Goal: Information Seeking & Learning: Learn about a topic

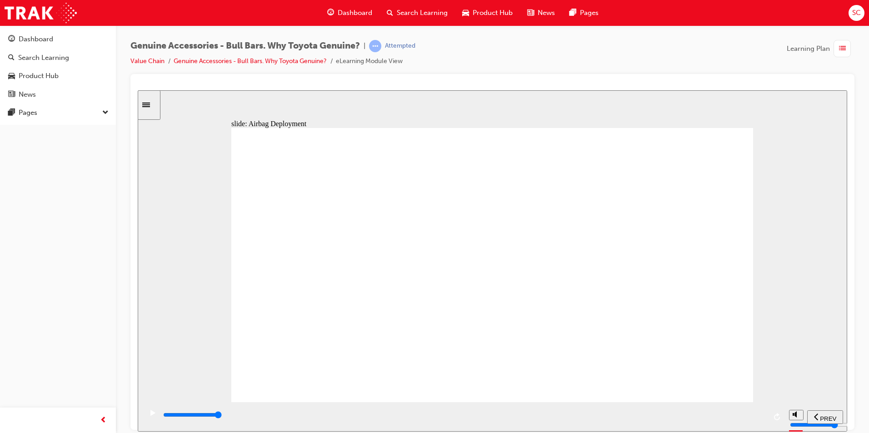
drag, startPoint x: 737, startPoint y: 424, endPoint x: 748, endPoint y: 390, distance: 35.9
click at [770, 415] on div "playback controls" at bounding box center [463, 417] width 642 height 30
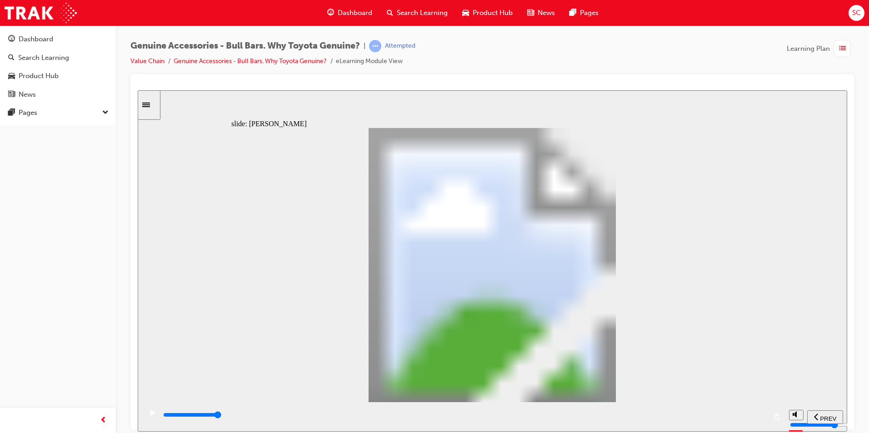
drag, startPoint x: 626, startPoint y: 420, endPoint x: 803, endPoint y: 417, distance: 176.8
click at [803, 417] on section "PREV NEXT SUBMIT" at bounding box center [492, 417] width 709 height 30
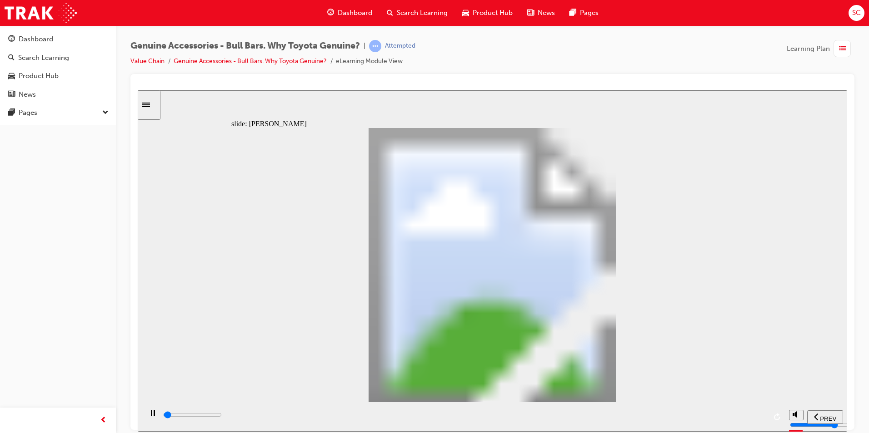
drag, startPoint x: 564, startPoint y: 419, endPoint x: 813, endPoint y: 418, distance: 249.0
click at [813, 418] on section "PREV NEXT SUBMIT" at bounding box center [492, 417] width 709 height 30
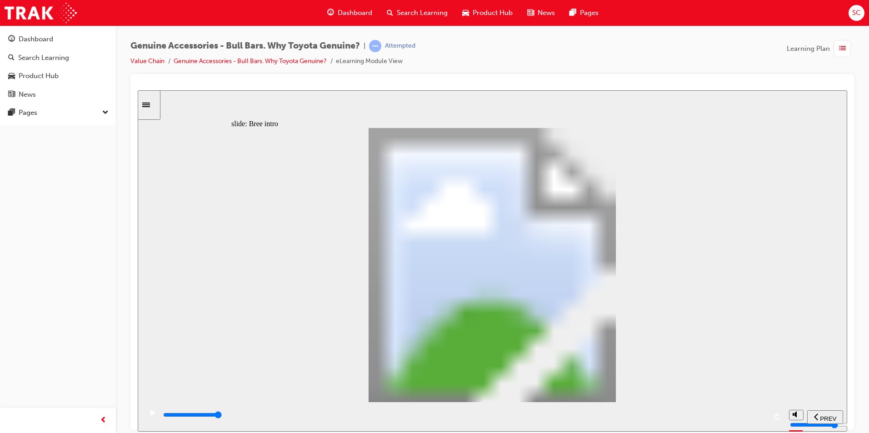
drag, startPoint x: 398, startPoint y: 416, endPoint x: 771, endPoint y: 413, distance: 372.6
click at [772, 414] on div "playback controls" at bounding box center [463, 417] width 642 height 30
drag, startPoint x: 678, startPoint y: 415, endPoint x: 781, endPoint y: 425, distance: 102.7
click at [781, 425] on div "playback controls" at bounding box center [463, 417] width 642 height 30
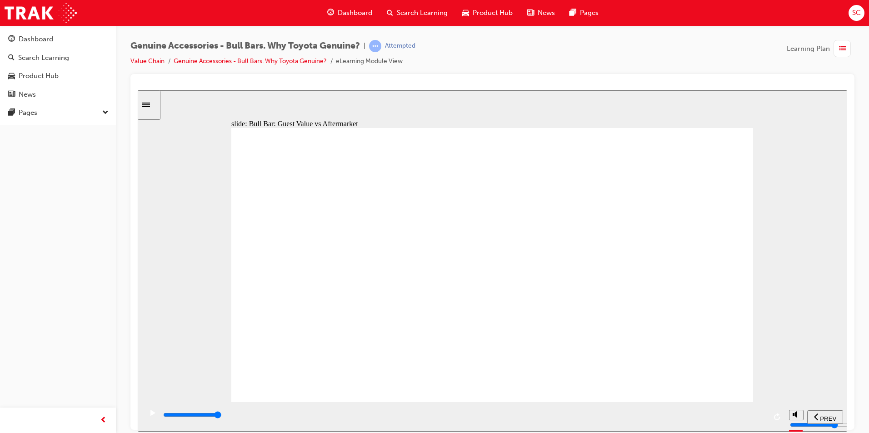
drag, startPoint x: 484, startPoint y: 420, endPoint x: 761, endPoint y: 416, distance: 277.6
click at [761, 416] on div "playback controls" at bounding box center [464, 415] width 604 height 10
click at [478, 410] on div "playback controls" at bounding box center [464, 417] width 604 height 14
drag, startPoint x: 481, startPoint y: 412, endPoint x: 769, endPoint y: 398, distance: 287.9
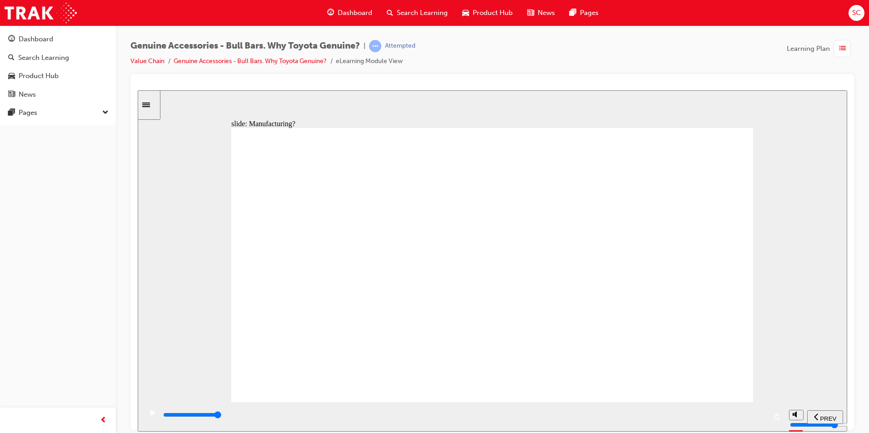
click at [780, 403] on div "playback controls" at bounding box center [463, 417] width 642 height 30
drag, startPoint x: 437, startPoint y: 271, endPoint x: 466, endPoint y: 281, distance: 30.9
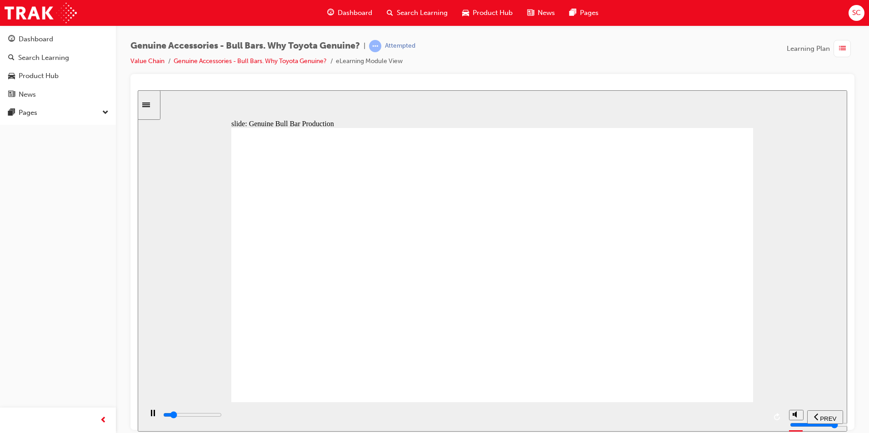
drag, startPoint x: 559, startPoint y: 393, endPoint x: 565, endPoint y: 410, distance: 18.5
drag, startPoint x: 565, startPoint y: 410, endPoint x: 769, endPoint y: 401, distance: 204.2
click at [768, 422] on div "playback controls" at bounding box center [463, 417] width 642 height 30
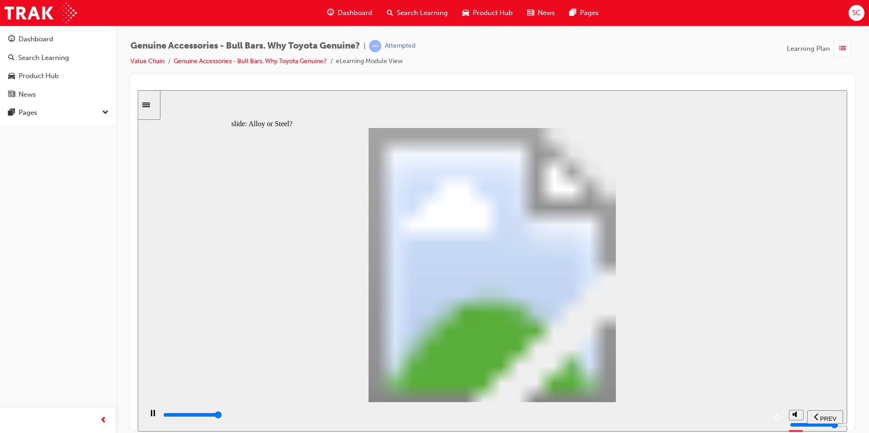
drag, startPoint x: 528, startPoint y: 416, endPoint x: 816, endPoint y: 393, distance: 288.5
click at [816, 395] on div "slide: Alloy or Steel? Rectangle [PERSON_NAME] thinks the Sales Consultant has …" at bounding box center [492, 261] width 709 height 342
drag, startPoint x: 439, startPoint y: 414, endPoint x: 769, endPoint y: 418, distance: 329.4
click at [772, 425] on div "playback controls" at bounding box center [463, 417] width 642 height 30
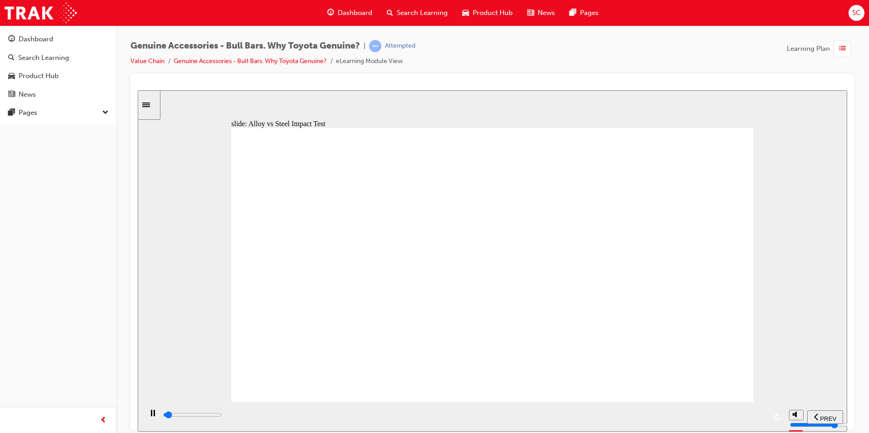
drag, startPoint x: 453, startPoint y: 404, endPoint x: 470, endPoint y: 404, distance: 17.3
click at [470, 404] on div "playback controls" at bounding box center [463, 417] width 642 height 30
drag, startPoint x: 471, startPoint y: 403, endPoint x: 481, endPoint y: 410, distance: 12.4
click at [481, 410] on div "playback controls" at bounding box center [463, 417] width 642 height 30
drag, startPoint x: 481, startPoint y: 410, endPoint x: 772, endPoint y: 422, distance: 291.5
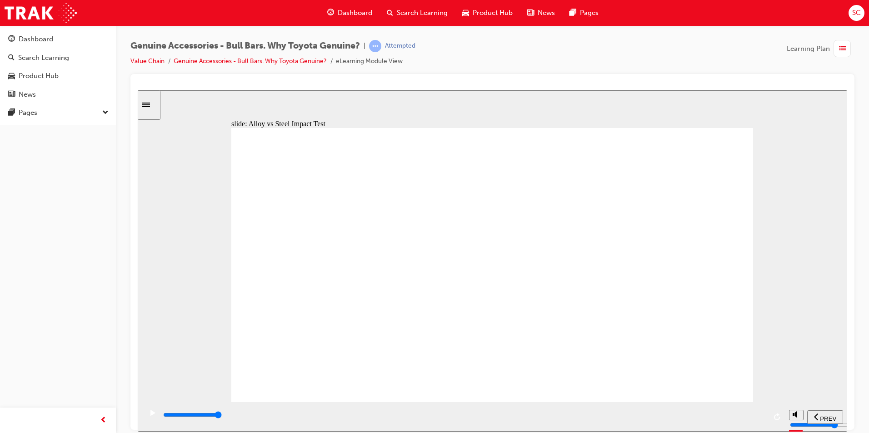
click at [771, 431] on div "playback controls" at bounding box center [463, 417] width 642 height 30
drag, startPoint x: 388, startPoint y: 414, endPoint x: 741, endPoint y: 330, distance: 362.4
click at [746, 356] on div "slide: Comparison Next How does Alloy perform against Steel ? Group 1 Character…" at bounding box center [492, 261] width 709 height 342
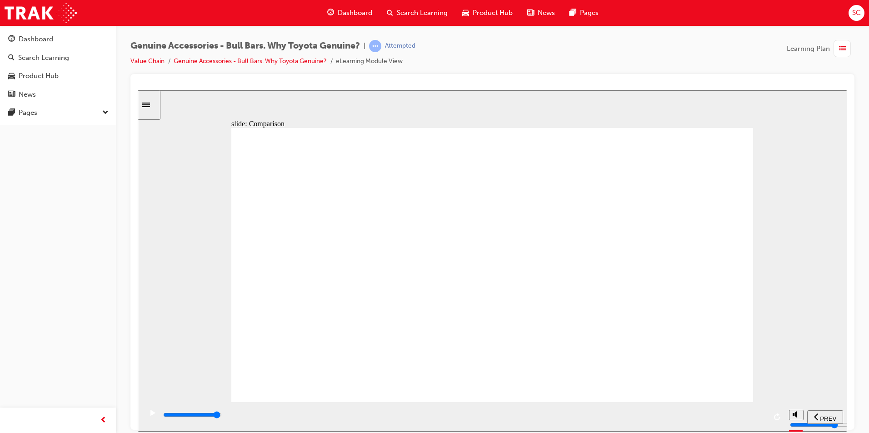
drag, startPoint x: 407, startPoint y: 417, endPoint x: 748, endPoint y: 350, distance: 348.2
click at [748, 352] on div "slide: Comparison Good choice! Rectangle Next How does Alloy perform against St…" at bounding box center [492, 261] width 709 height 342
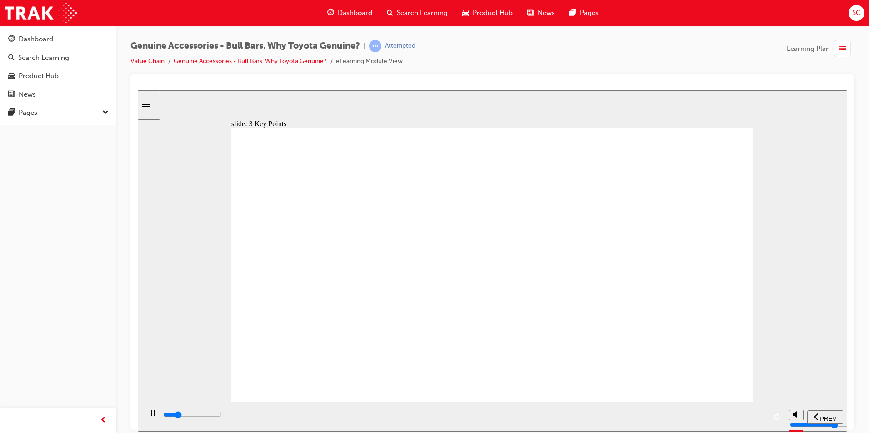
drag, startPoint x: 328, startPoint y: 345, endPoint x: 337, endPoint y: 346, distance: 8.7
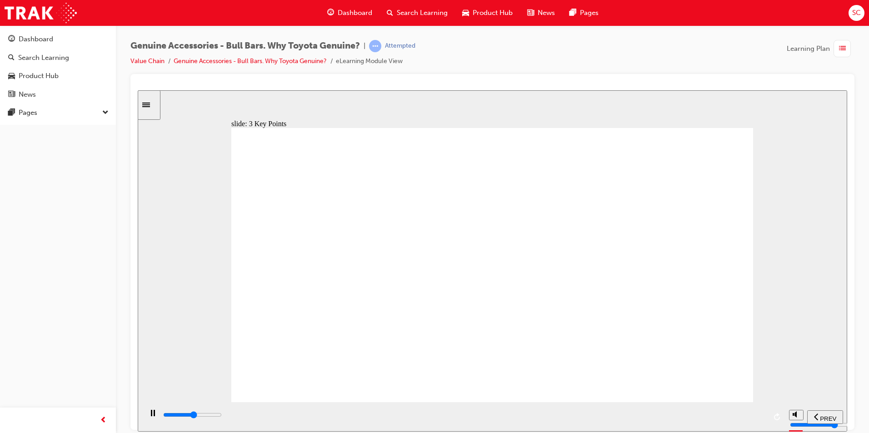
drag, startPoint x: 337, startPoint y: 333, endPoint x: 475, endPoint y: 428, distance: 167.4
click at [222, 416] on input "slide progress" at bounding box center [192, 414] width 59 height 7
click at [754, 412] on div "playback controls" at bounding box center [464, 417] width 604 height 14
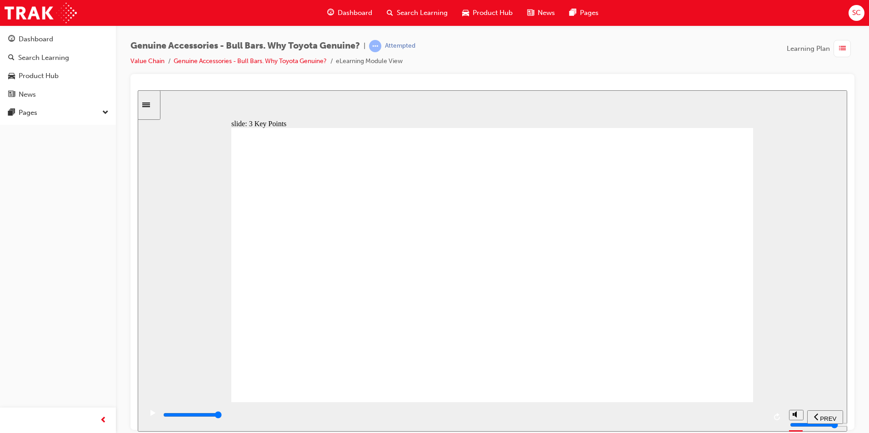
drag, startPoint x: 646, startPoint y: 426, endPoint x: 771, endPoint y: 405, distance: 127.6
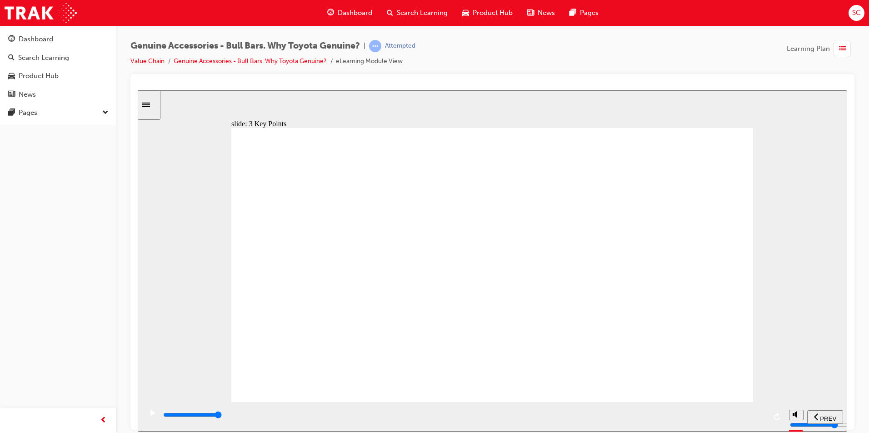
click at [770, 409] on div "playback controls" at bounding box center [463, 417] width 642 height 30
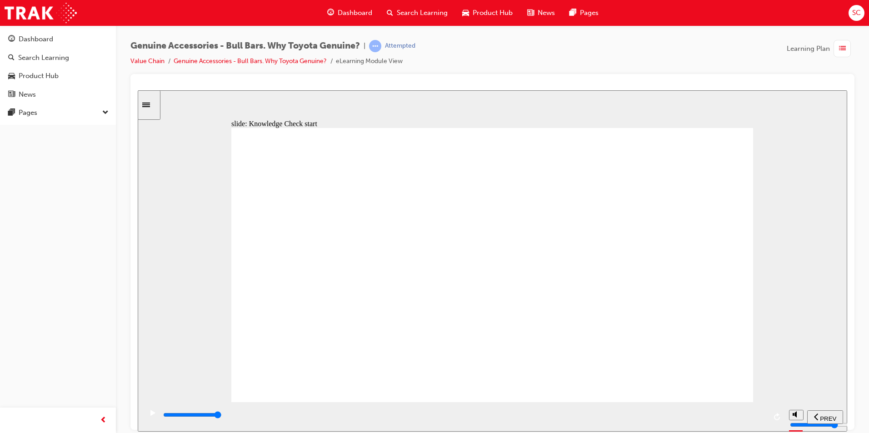
type input "9300"
drag, startPoint x: 680, startPoint y: 411, endPoint x: 783, endPoint y: 416, distance: 102.8
click at [783, 418] on div "playback controls" at bounding box center [463, 417] width 642 height 30
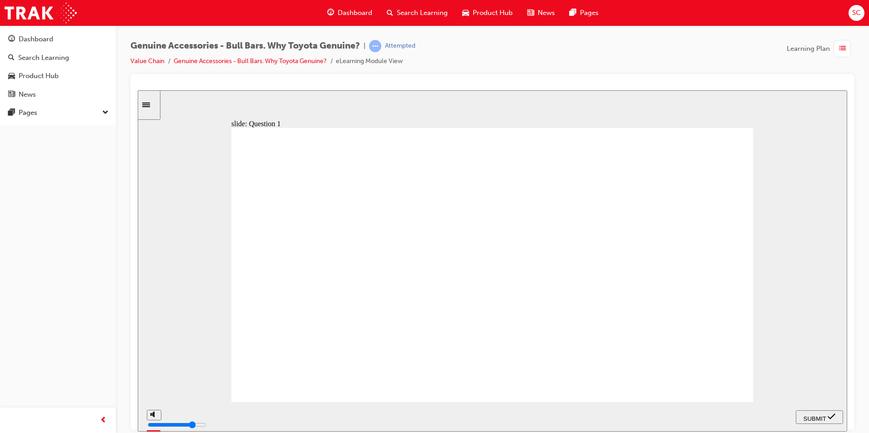
radio input "true"
click at [796, 413] on section "PREV NEXT SUBMIT" at bounding box center [492, 417] width 709 height 30
click at [825, 426] on nav "PREV NEXT SUBMIT" at bounding box center [819, 417] width 47 height 30
click at [821, 413] on div "SUBMIT" at bounding box center [819, 418] width 40 height 10
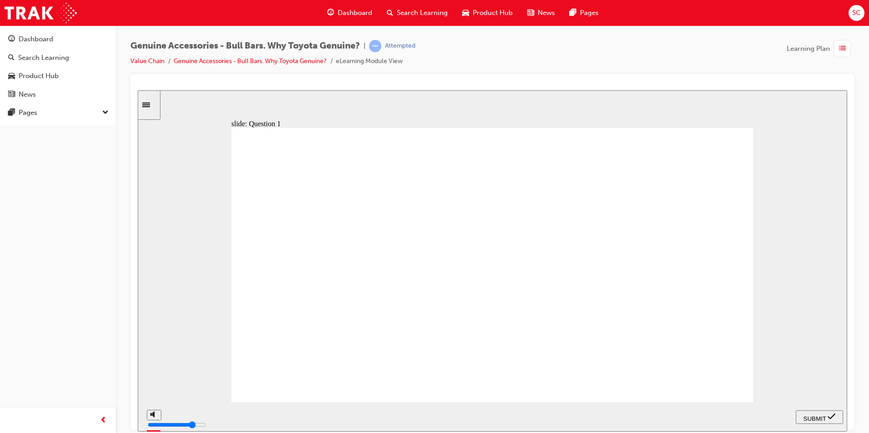
radio input "false"
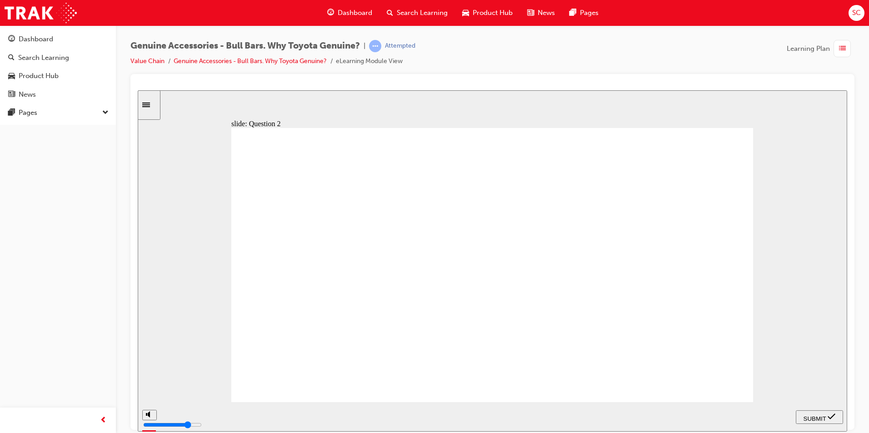
radio input "true"
click at [832, 420] on icon "submit" at bounding box center [831, 417] width 8 height 8
radio input "true"
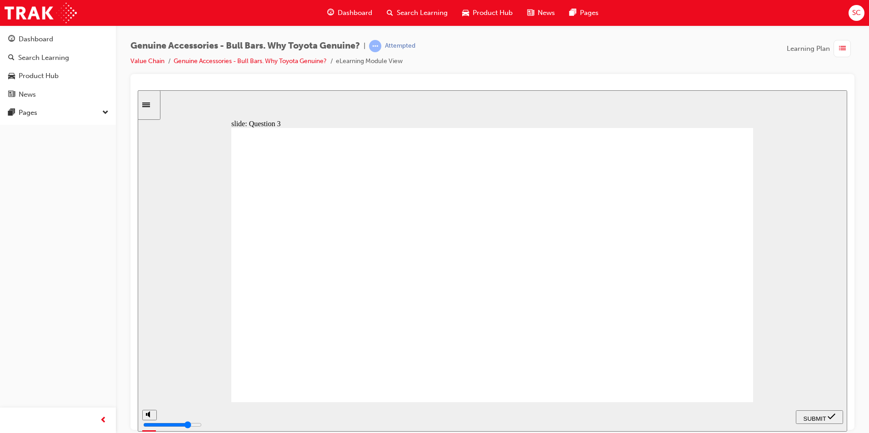
click at [799, 415] on div "SUBMIT" at bounding box center [819, 418] width 40 height 10
radio input "true"
click at [829, 416] on icon "submit" at bounding box center [831, 417] width 8 height 8
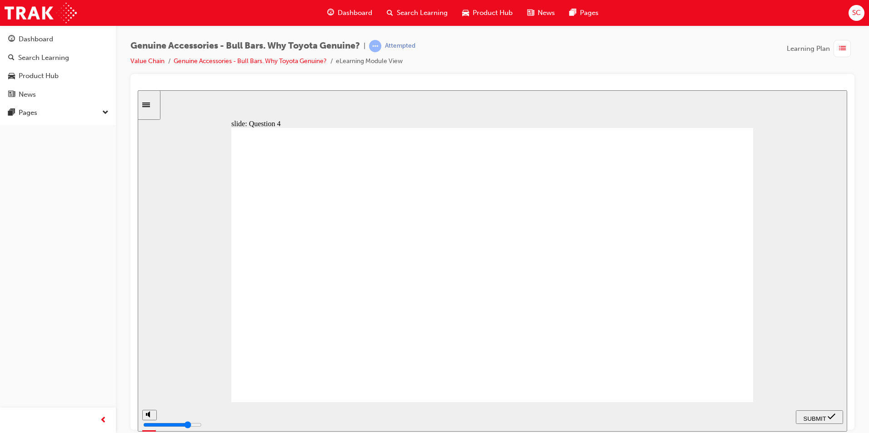
drag, startPoint x: 475, startPoint y: 359, endPoint x: 478, endPoint y: 353, distance: 6.9
radio input "true"
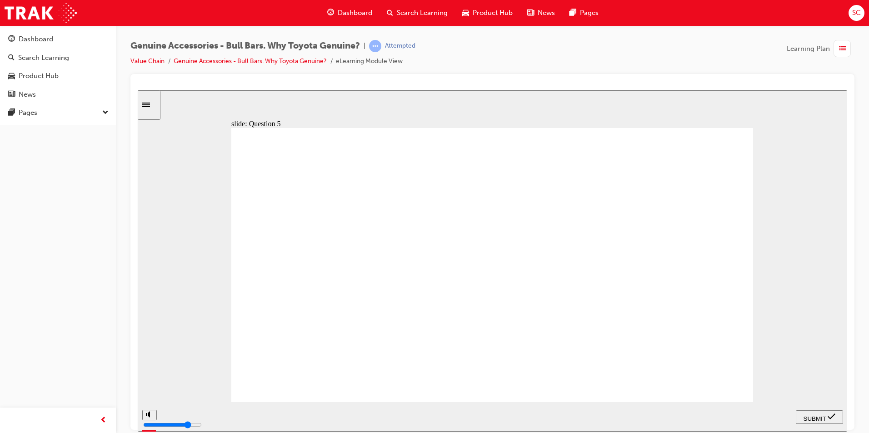
click at [821, 417] on span "SUBMIT" at bounding box center [814, 418] width 23 height 7
radio input "true"
click at [830, 414] on icon "submit" at bounding box center [831, 417] width 8 height 8
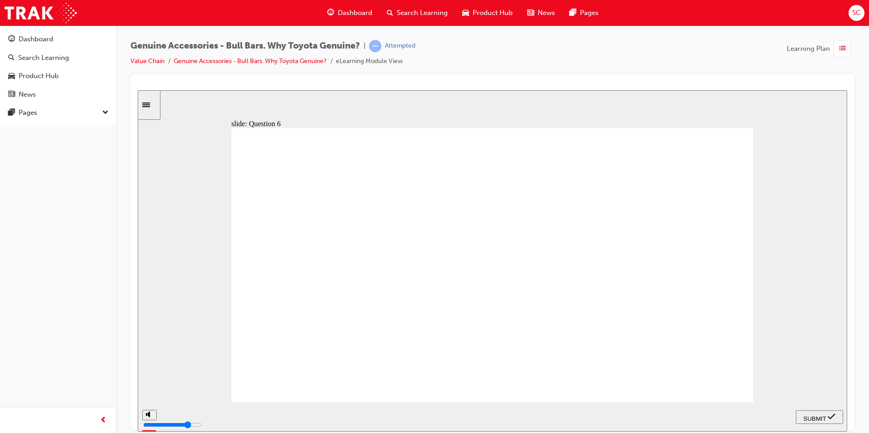
radio input "true"
click at [801, 416] on div "SUBMIT" at bounding box center [819, 418] width 40 height 10
drag, startPoint x: 486, startPoint y: 423, endPoint x: 712, endPoint y: 438, distance: 227.3
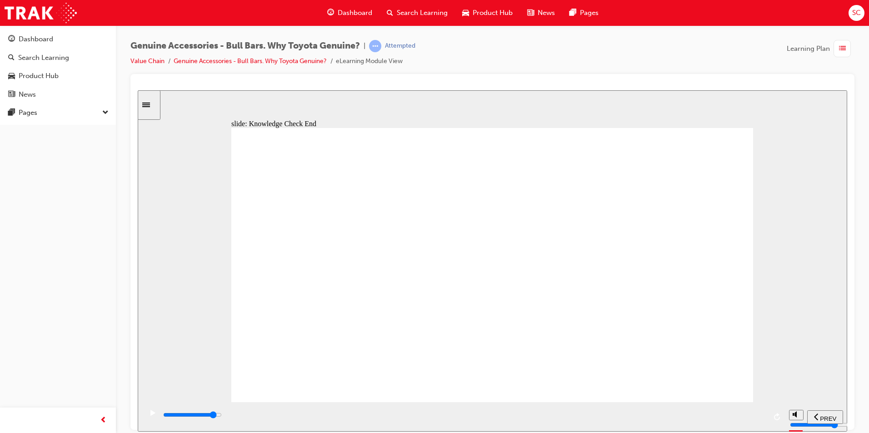
click at [712, 432] on html "​You got 71.42% of the questions right!​ slide: Knowledge Check End Knowledge C…" at bounding box center [492, 261] width 709 height 342
drag, startPoint x: 542, startPoint y: 298, endPoint x: 567, endPoint y: 309, distance: 28.1
drag, startPoint x: 826, startPoint y: 524, endPoint x: 712, endPoint y: 427, distance: 150.3
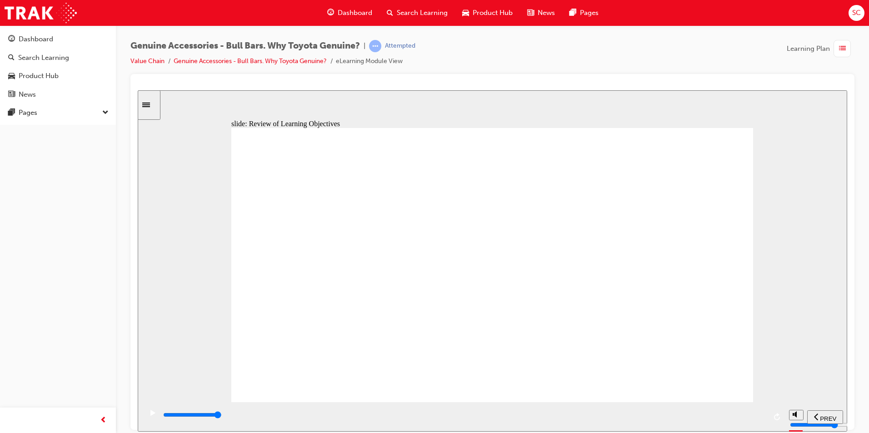
type input "23000"
drag, startPoint x: 718, startPoint y: 416, endPoint x: 779, endPoint y: 411, distance: 60.7
click at [778, 416] on div "playback controls" at bounding box center [463, 417] width 642 height 30
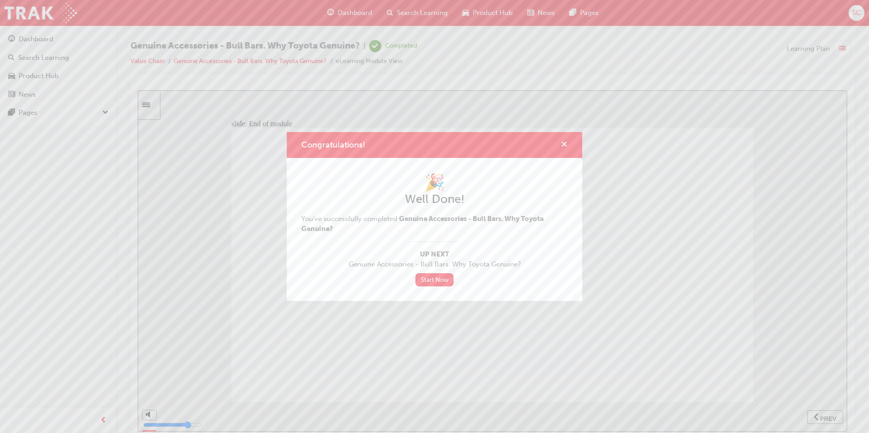
click at [566, 144] on span "cross-icon" at bounding box center [564, 145] width 7 height 8
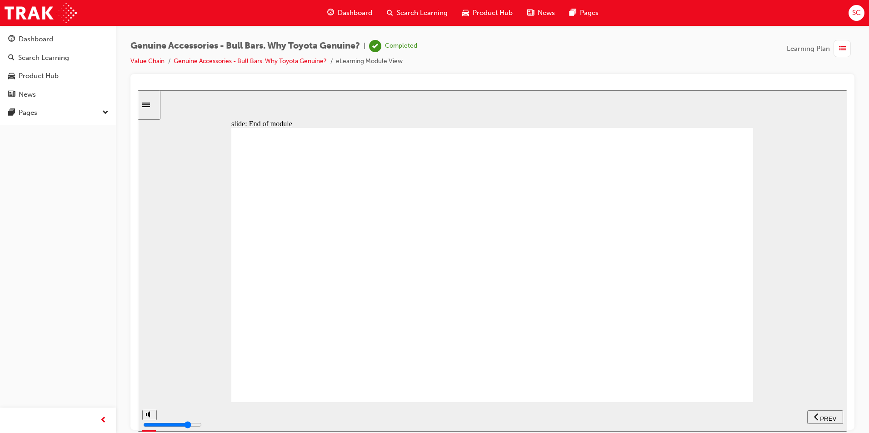
click at [361, 9] on span "Dashboard" at bounding box center [355, 13] width 35 height 10
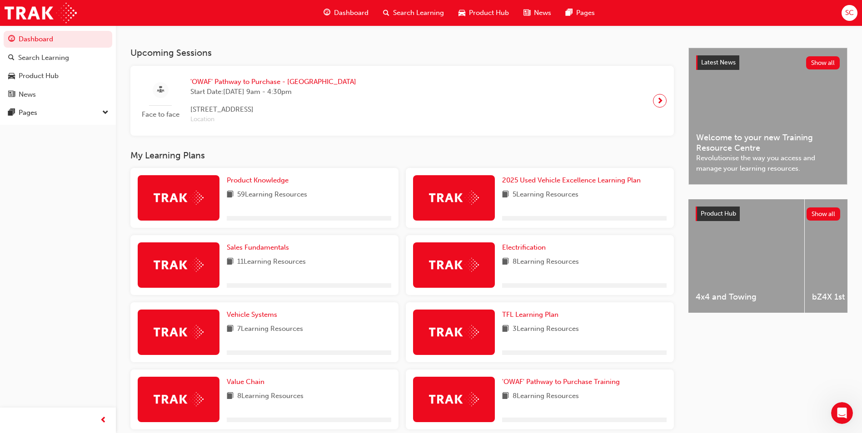
scroll to position [295, 0]
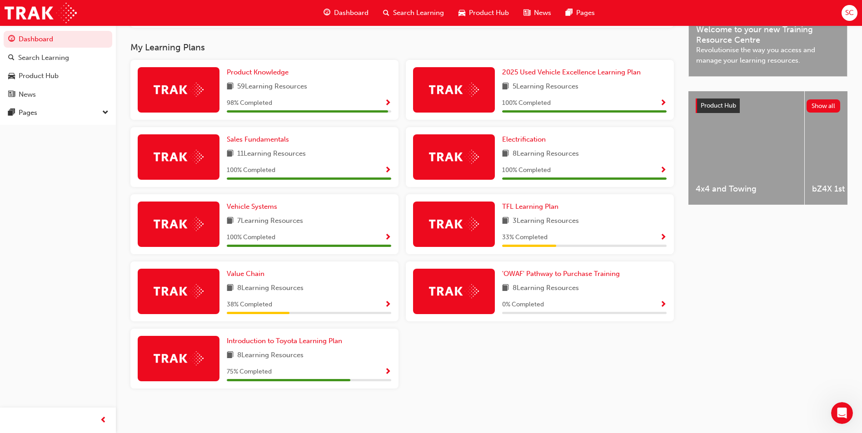
click at [662, 236] on span "Show Progress" at bounding box center [663, 238] width 7 height 8
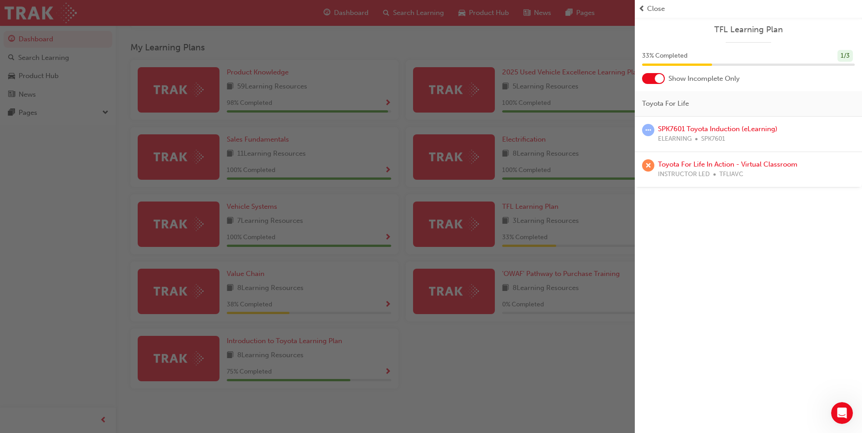
click at [530, 287] on div "button" at bounding box center [317, 216] width 635 height 433
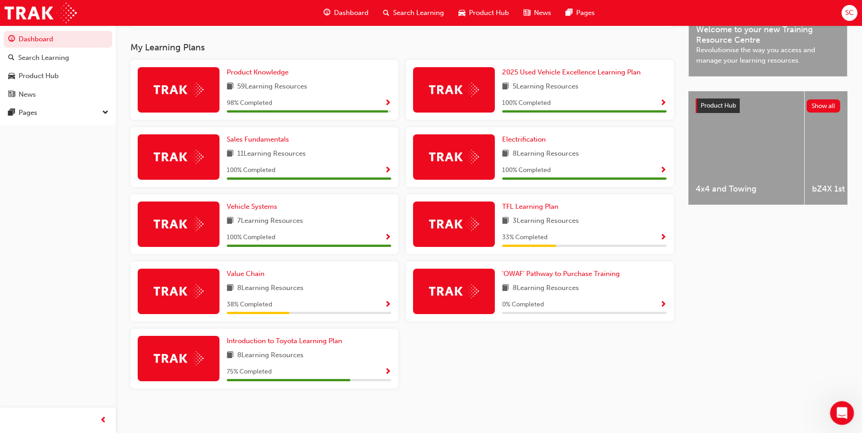
click at [831, 420] on div "Open Intercom Messenger" at bounding box center [841, 412] width 22 height 22
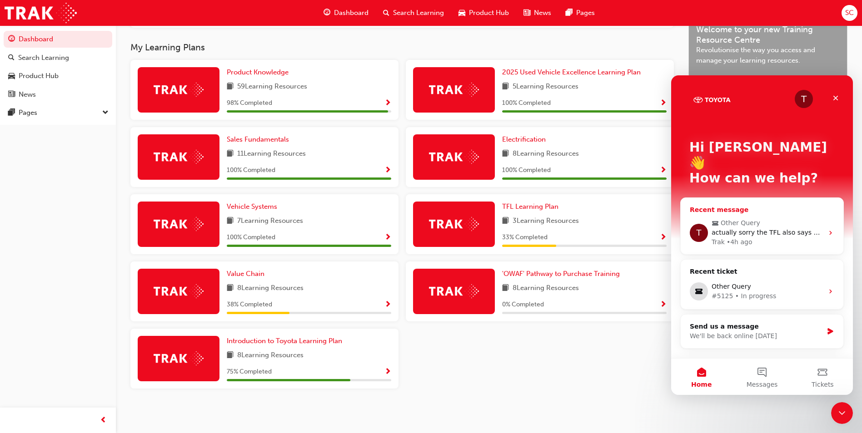
click at [803, 238] on div "Trak • 4h ago" at bounding box center [768, 243] width 112 height 10
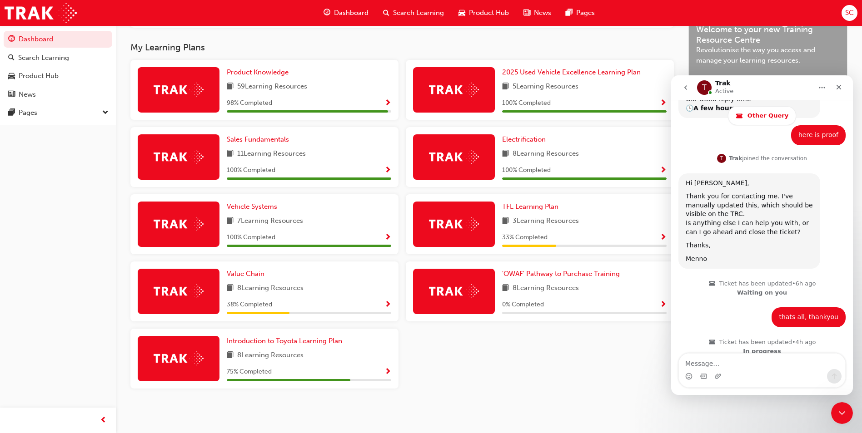
scroll to position [576, 0]
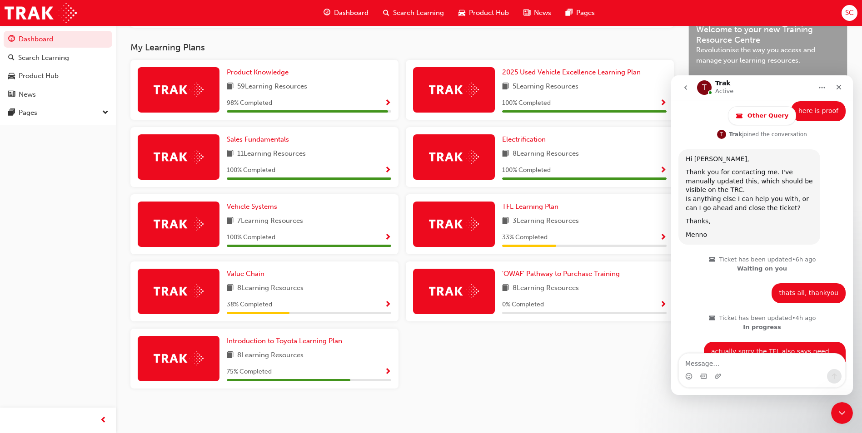
click at [490, 382] on div "Product Knowledge 59 Learning Resources 98 % Completed 2025 Used Vehicle Excell…" at bounding box center [402, 228] width 551 height 336
click at [845, 86] on div "Close" at bounding box center [839, 87] width 16 height 16
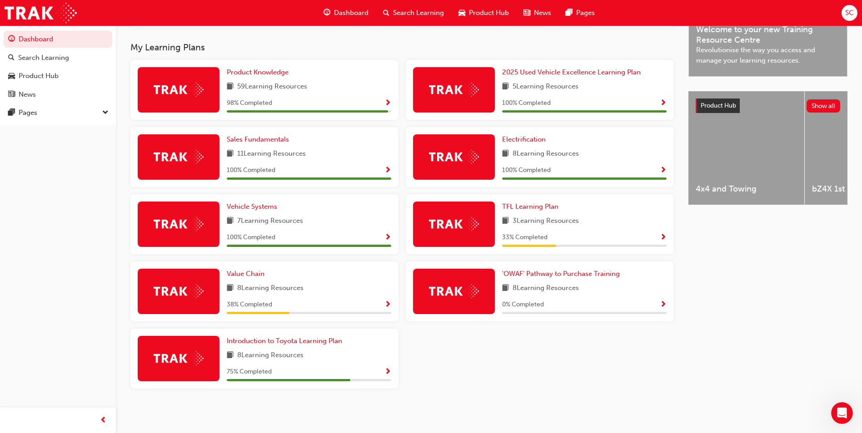
click at [388, 309] on span "Show Progress" at bounding box center [387, 305] width 7 height 8
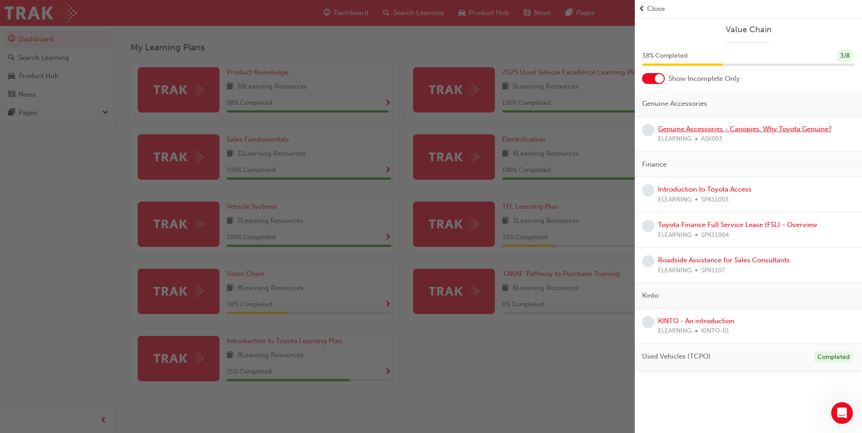
click at [720, 128] on link "Genuine Accessories - Canopies. Why Toyota Genuine?" at bounding box center [745, 129] width 174 height 8
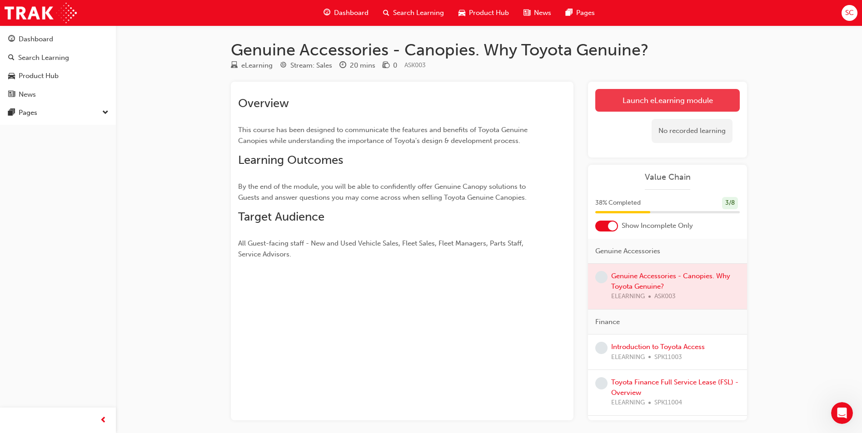
click at [647, 100] on link "Launch eLearning module" at bounding box center [667, 100] width 144 height 23
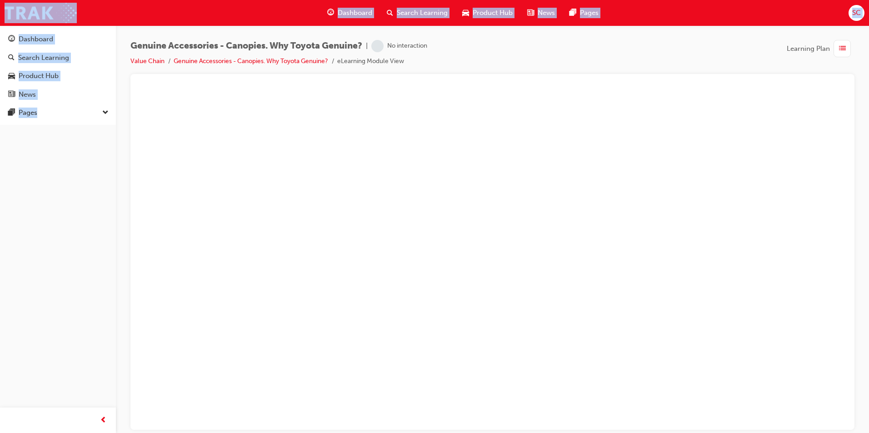
click at [280, 90] on iframe at bounding box center [492, 261] width 709 height 342
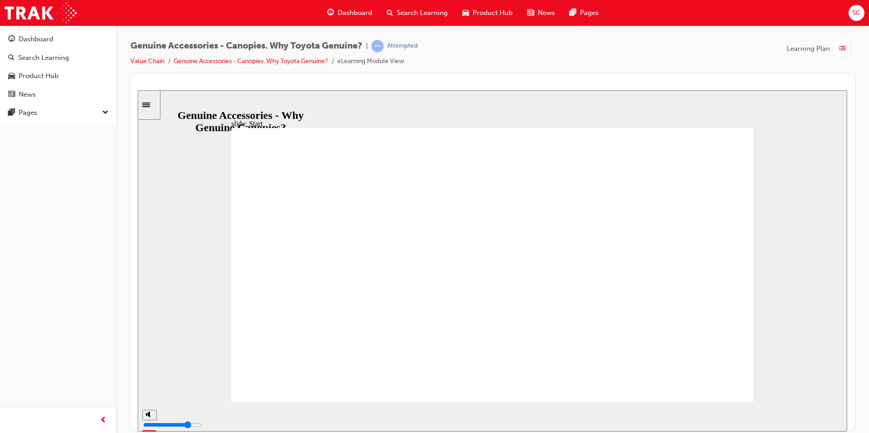
drag, startPoint x: 502, startPoint y: 419, endPoint x: 775, endPoint y: 356, distance: 280.6
click at [745, 399] on div "slide: Learning Objectives Check Notes (starting from By the end…) Learning Obj…" at bounding box center [492, 261] width 709 height 342
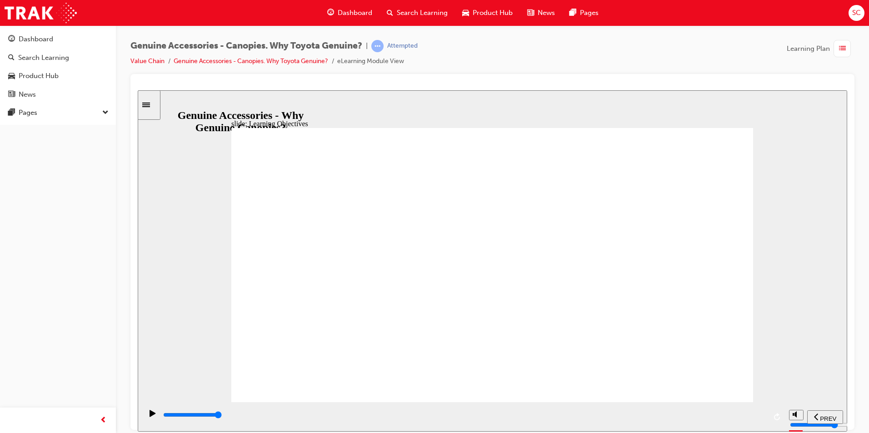
drag, startPoint x: 533, startPoint y: 410, endPoint x: 801, endPoint y: 385, distance: 268.7
click at [788, 403] on section "PREV NEXT SUBMIT" at bounding box center [492, 417] width 709 height 30
drag, startPoint x: 597, startPoint y: 413, endPoint x: 791, endPoint y: 398, distance: 194.6
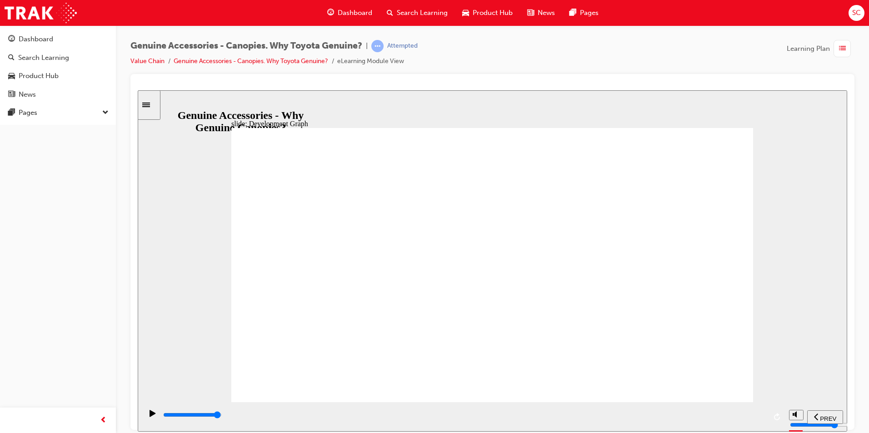
click at [767, 408] on div "playback controls" at bounding box center [463, 417] width 642 height 30
drag, startPoint x: 591, startPoint y: 418, endPoint x: 763, endPoint y: 419, distance: 172.7
click at [763, 419] on div "playback controls" at bounding box center [464, 415] width 604 height 10
drag, startPoint x: 443, startPoint y: 414, endPoint x: 766, endPoint y: 405, distance: 323.6
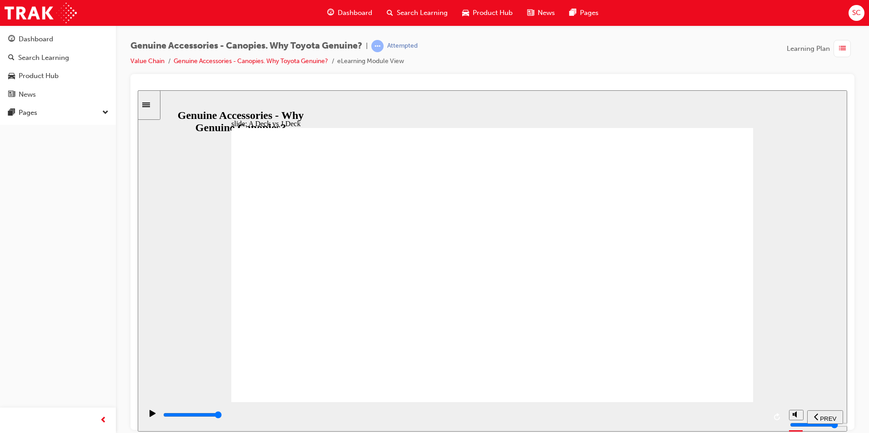
click at [766, 405] on div "playback controls" at bounding box center [463, 417] width 642 height 30
drag, startPoint x: 441, startPoint y: 419, endPoint x: 822, endPoint y: 420, distance: 381.2
click at [822, 420] on section "PREV NEXT SUBMIT" at bounding box center [492, 417] width 709 height 30
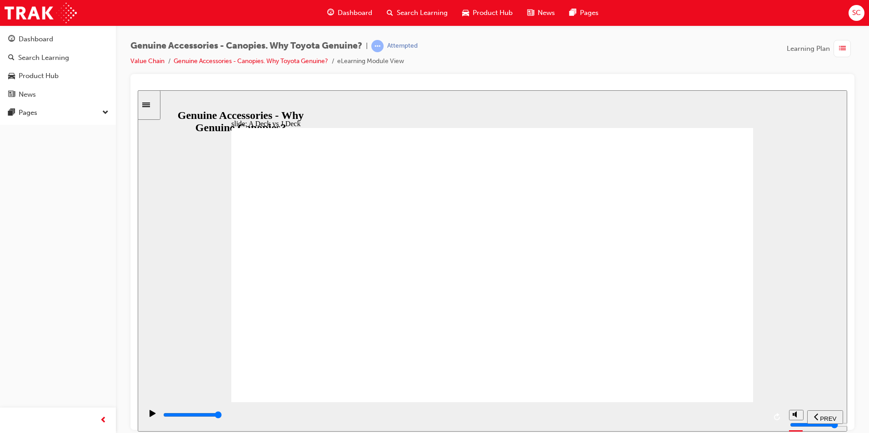
drag, startPoint x: 477, startPoint y: 414, endPoint x: 787, endPoint y: 407, distance: 310.0
click at [787, 407] on section "PREV NEXT SUBMIT" at bounding box center [492, 417] width 709 height 30
drag, startPoint x: 310, startPoint y: 364, endPoint x: 348, endPoint y: 333, distance: 49.0
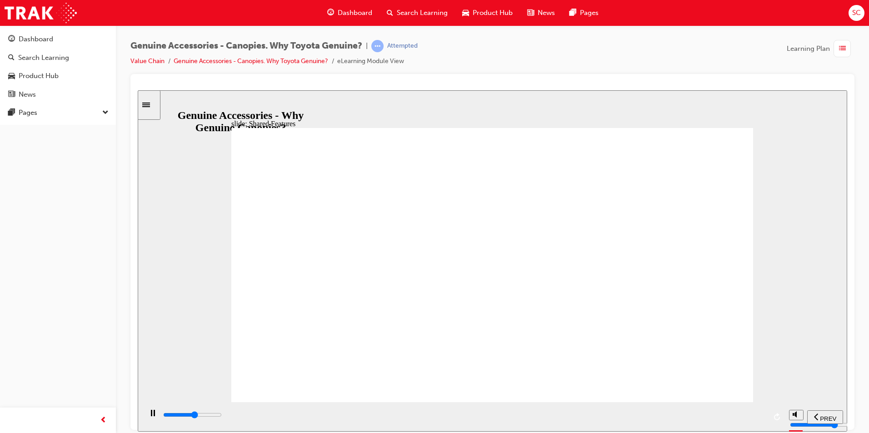
drag, startPoint x: 274, startPoint y: 358, endPoint x: 304, endPoint y: 358, distance: 30.4
drag, startPoint x: 308, startPoint y: 362, endPoint x: 422, endPoint y: 365, distance: 114.5
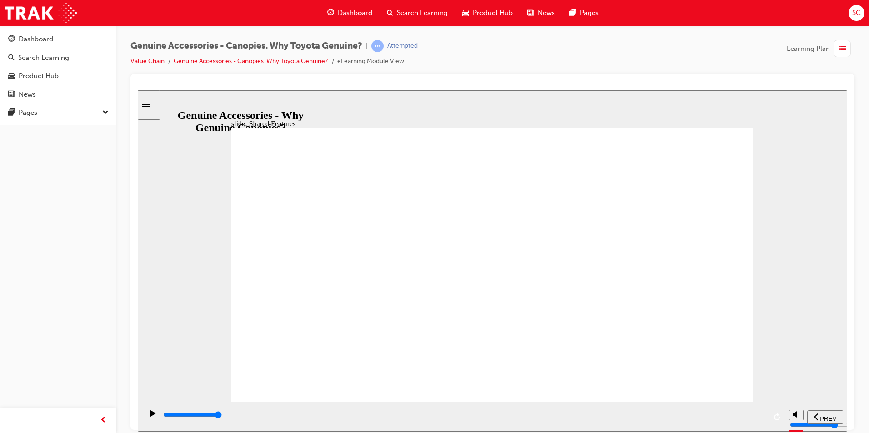
drag, startPoint x: 802, startPoint y: 434, endPoint x: 944, endPoint y: 523, distance: 167.4
click at [806, 432] on html "slide: Shared Features Shared features & benefits Continue A Deck Canopy J Deck…" at bounding box center [492, 261] width 709 height 342
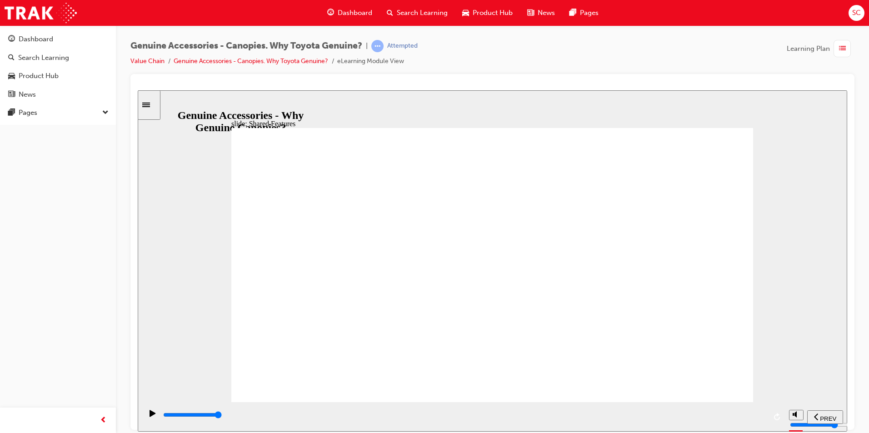
click at [339, 350] on div "Water & Dust resistant design when fitted with optional Air Vent and Dust Defen…" at bounding box center [492, 269] width 522 height 283
click at [298, 348] on div "Water & Dust resistant design when fitted with optional Air Vent and Dust Defen…" at bounding box center [492, 269] width 522 height 283
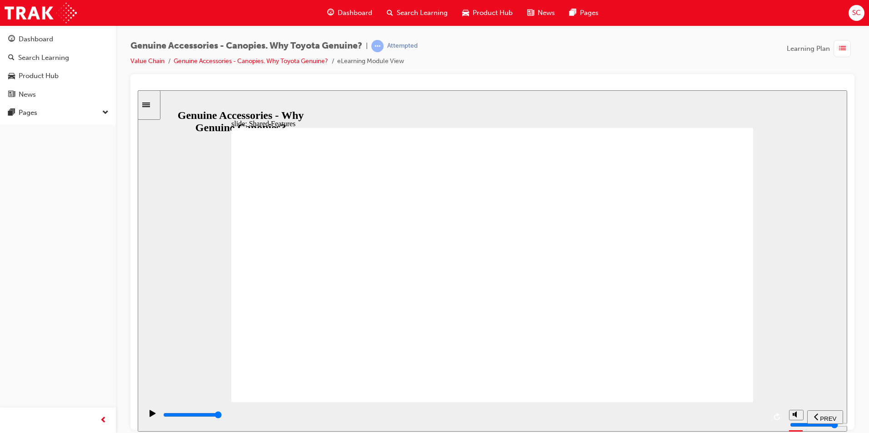
drag, startPoint x: 686, startPoint y: 366, endPoint x: 698, endPoint y: 361, distance: 13.1
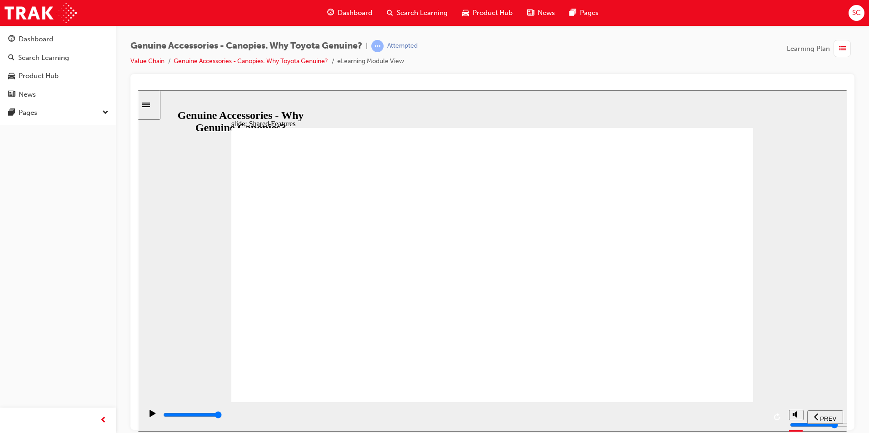
drag, startPoint x: 428, startPoint y: 417, endPoint x: 707, endPoint y: 416, distance: 279.0
click at [703, 432] on html "slide: Side window options Side Window Options Handy! A Deck J Deck Lift up Sid…" at bounding box center [492, 261] width 709 height 342
drag, startPoint x: 725, startPoint y: 416, endPoint x: 768, endPoint y: 408, distance: 44.0
click at [768, 414] on div "playback controls" at bounding box center [463, 417] width 642 height 30
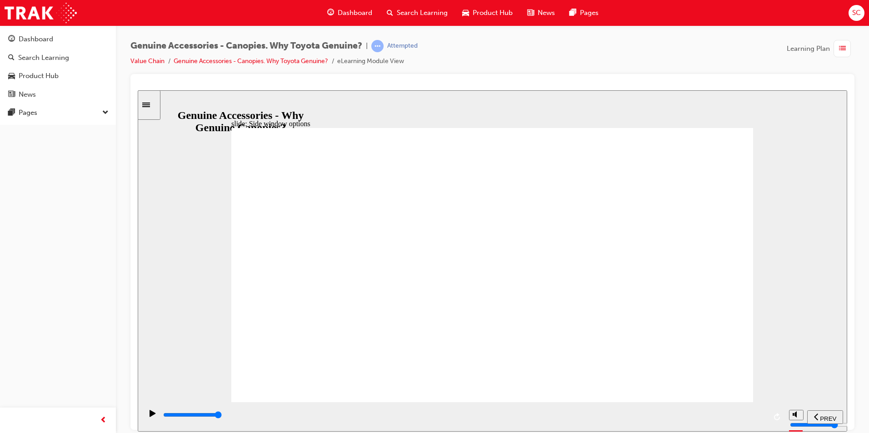
drag, startPoint x: 420, startPoint y: 420, endPoint x: 779, endPoint y: 424, distance: 359.0
click at [777, 432] on html "slide: Tested to Toyota Standards Rectangle 1 Tested to Toyota Standards Due to…" at bounding box center [492, 261] width 709 height 342
drag, startPoint x: 235, startPoint y: 423, endPoint x: 825, endPoint y: 429, distance: 589.8
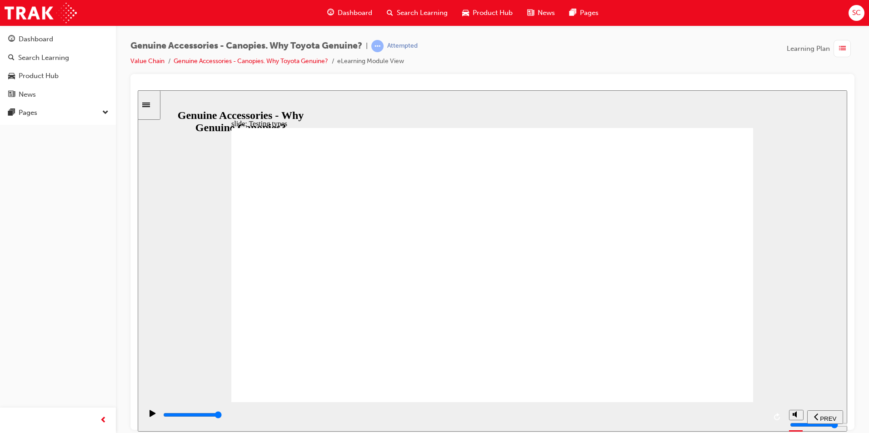
click at [825, 429] on section "PREV NEXT SUBMIT" at bounding box center [492, 417] width 709 height 30
drag, startPoint x: 434, startPoint y: 416, endPoint x: 775, endPoint y: 451, distance: 342.6
click at [775, 432] on html "​false false​ slide: Main menu Let’s see… Let's now explore each Guest’s experi…" at bounding box center [492, 261] width 709 height 342
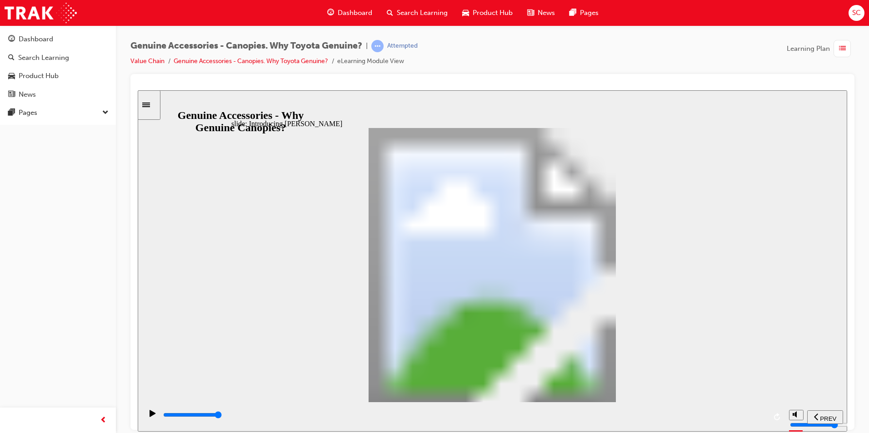
drag, startPoint x: 448, startPoint y: 418, endPoint x: 808, endPoint y: 426, distance: 360.4
click at [818, 430] on section "PREV NEXT SUBMIT" at bounding box center [492, 417] width 709 height 30
drag, startPoint x: 410, startPoint y: 419, endPoint x: 870, endPoint y: 433, distance: 460.0
click at [847, 432] on html "​false false​ slide: J Deck Canopy Features & Benefits Rectangle 1 J Deck Canop…" at bounding box center [492, 261] width 709 height 342
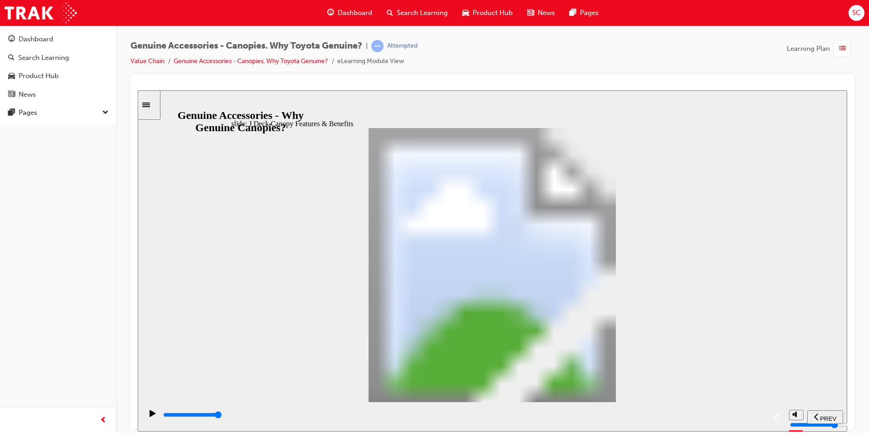
drag, startPoint x: 483, startPoint y: 302, endPoint x: 490, endPoint y: 287, distance: 16.5
drag, startPoint x: 490, startPoint y: 284, endPoint x: 484, endPoint y: 286, distance: 6.2
click at [605, 411] on div "playback controls" at bounding box center [463, 417] width 642 height 30
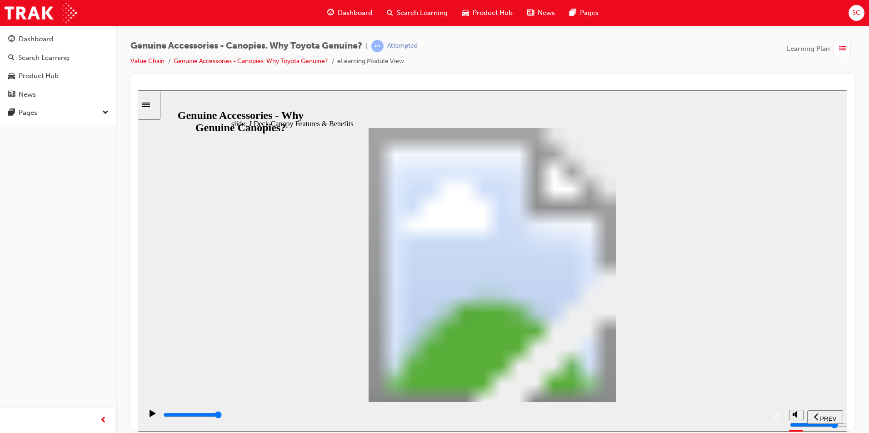
drag, startPoint x: 603, startPoint y: 417, endPoint x: 786, endPoint y: 422, distance: 182.7
click at [786, 422] on section "PREV NEXT SUBMIT" at bounding box center [492, 417] width 709 height 30
click at [627, 413] on div "playback controls" at bounding box center [464, 417] width 604 height 14
drag, startPoint x: 686, startPoint y: 413, endPoint x: 782, endPoint y: 390, distance: 99.1
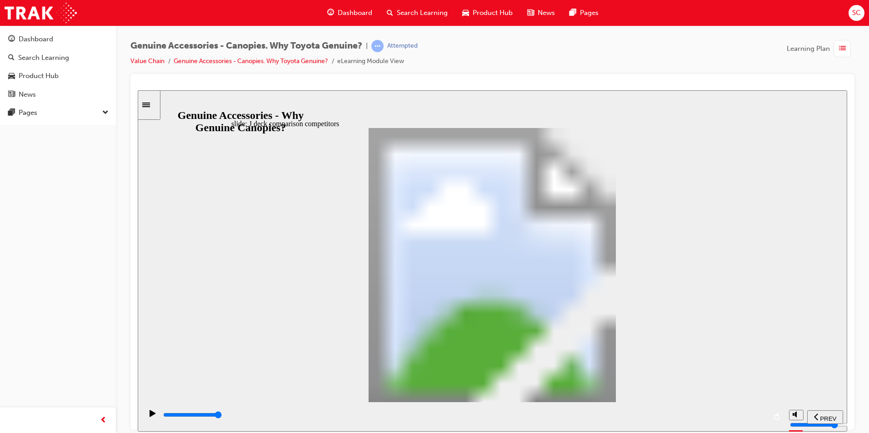
click at [781, 410] on div "playback controls" at bounding box center [463, 417] width 642 height 30
drag, startPoint x: 631, startPoint y: 417, endPoint x: 810, endPoint y: 428, distance: 179.8
click at [810, 428] on section "PREV NEXT SUBMIT" at bounding box center [492, 417] width 709 height 30
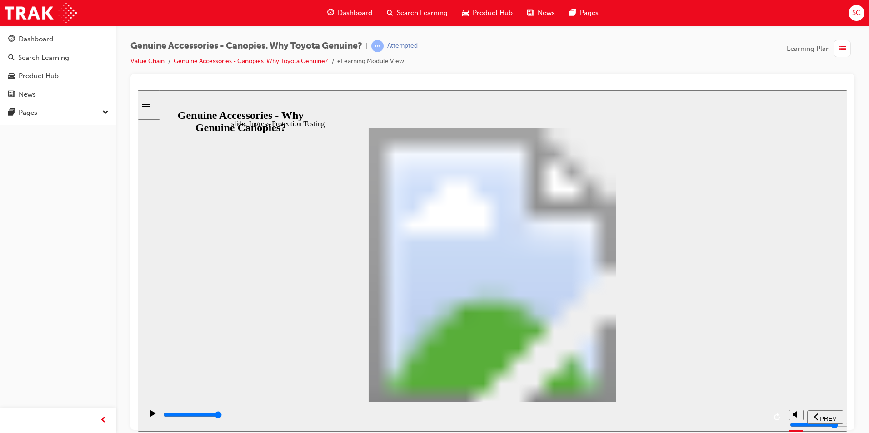
drag, startPoint x: 264, startPoint y: 419, endPoint x: 985, endPoint y: 467, distance: 721.7
click at [847, 406] on html "​false false​ slide: Ingress Protection Testing Rectangle 1 Tested to Toyota St…" at bounding box center [492, 261] width 709 height 342
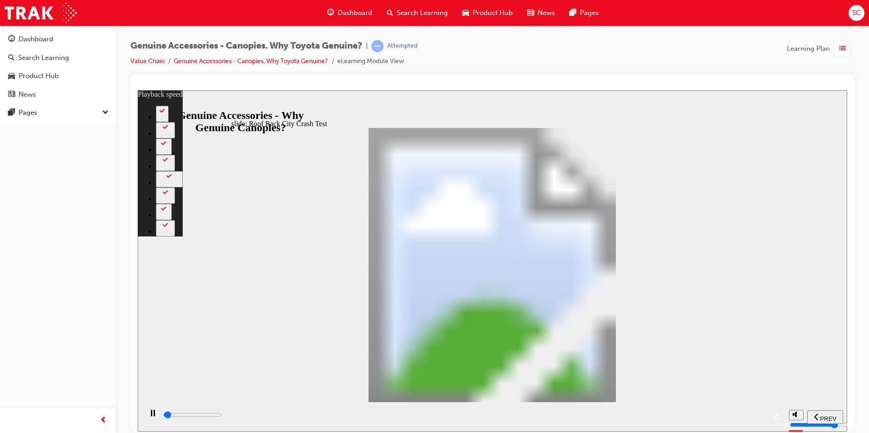
type input "26500"
type input "23"
type input "27800"
type input "23"
type input "28600"
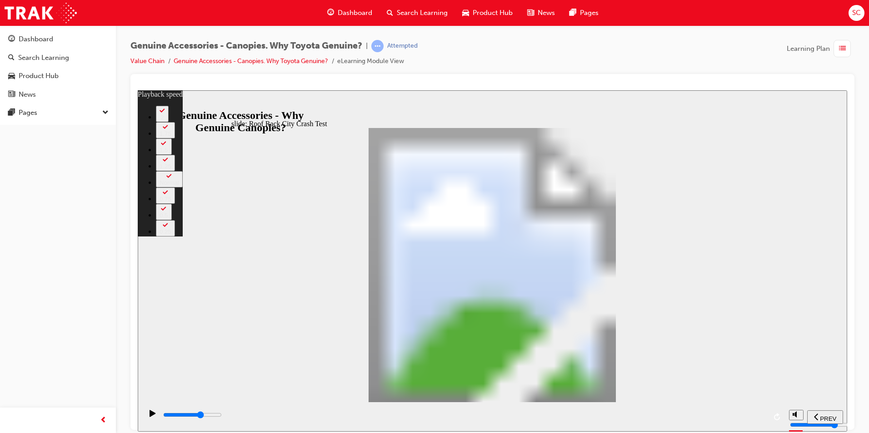
type input "23"
type input "29700"
type input "23"
type input "30800"
type input "23"
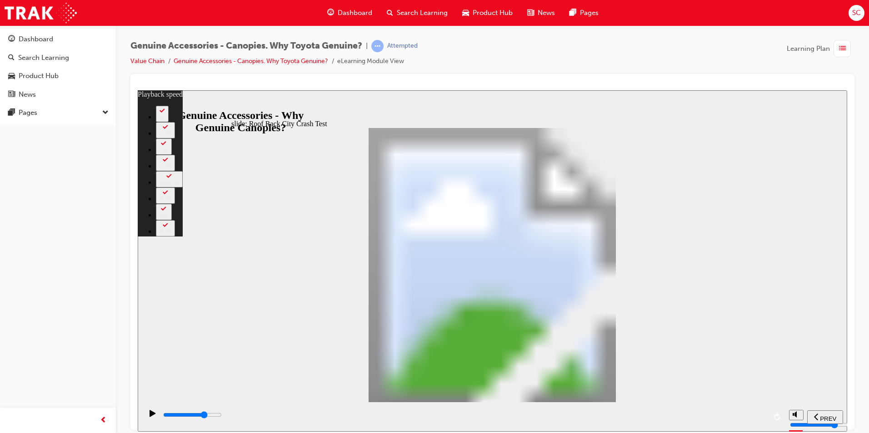
type input "31900"
type input "23"
type input "33500"
type input "23"
type input "34600"
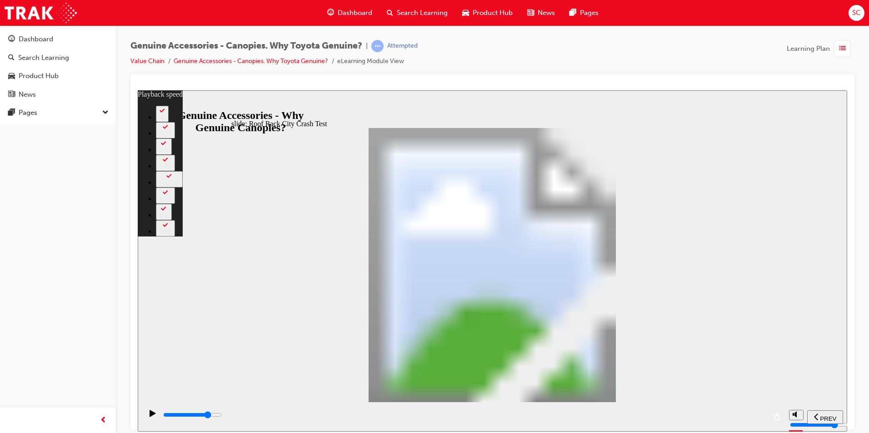
type input "23"
type input "36100"
type input "23"
type input "37300"
type input "23"
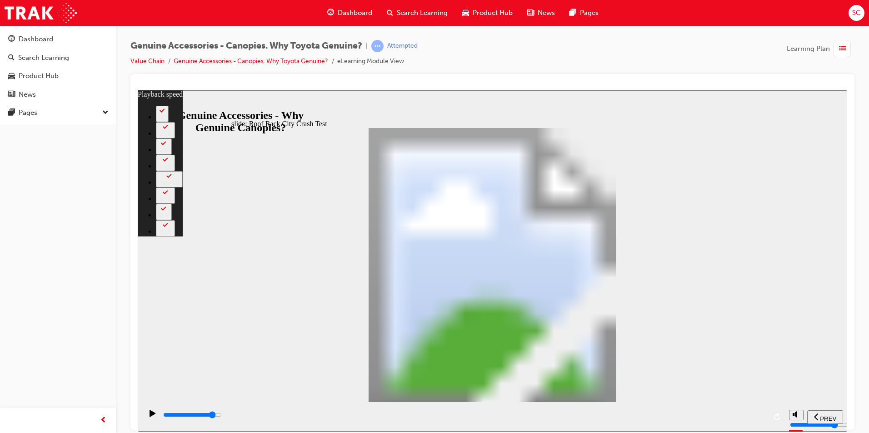
type input "38700"
type input "23"
type input "39900"
type input "23"
type input "40700"
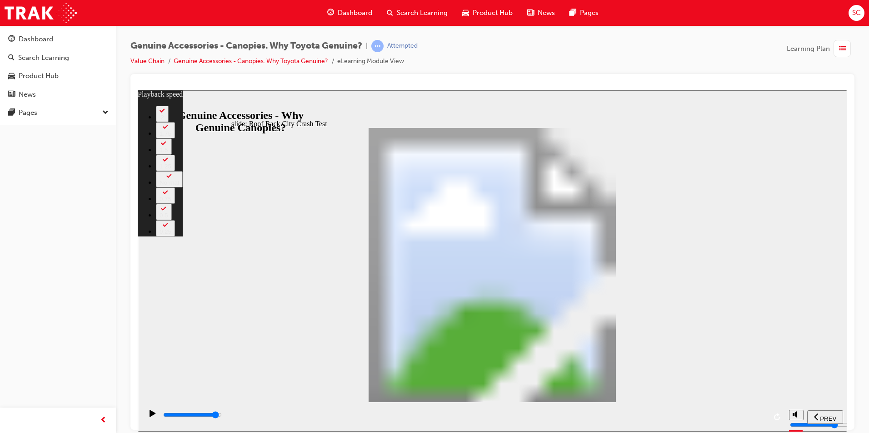
type input "23"
type input "41100"
type input "23"
type input "41100"
type input "23"
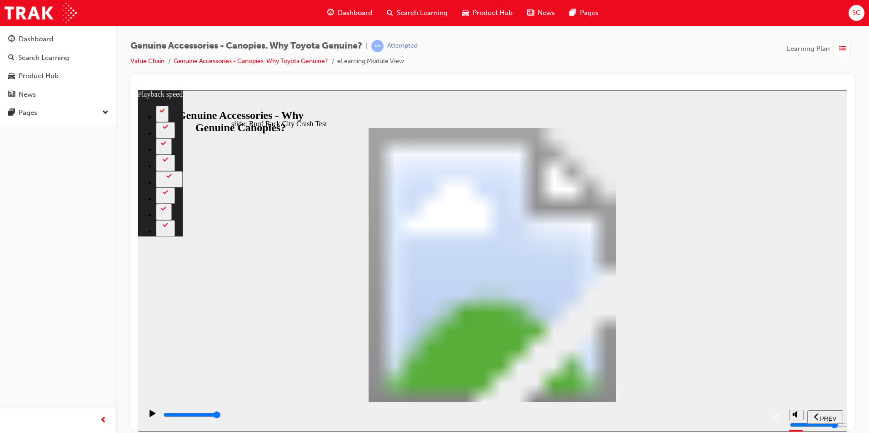
drag, startPoint x: 541, startPoint y: 414, endPoint x: 749, endPoint y: 415, distance: 208.5
click at [749, 415] on div "playback controls" at bounding box center [464, 415] width 604 height 10
type input "41100"
type input "23"
type input "41100"
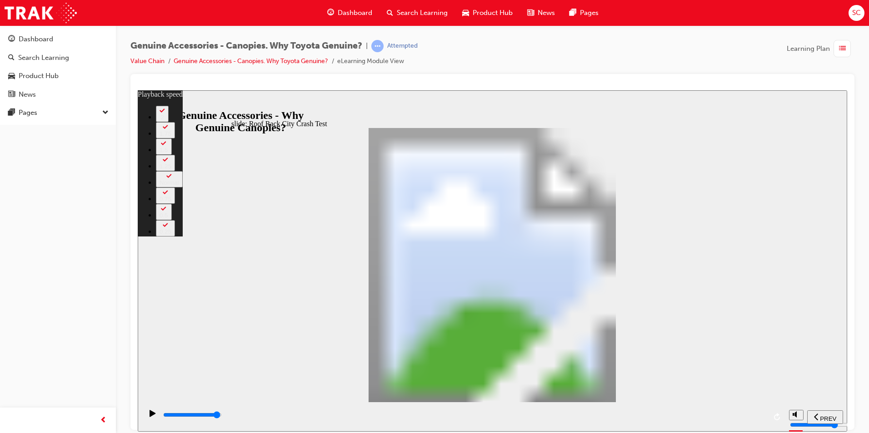
type input "0"
type input "41400"
type input "0"
type input "41500"
type input "0"
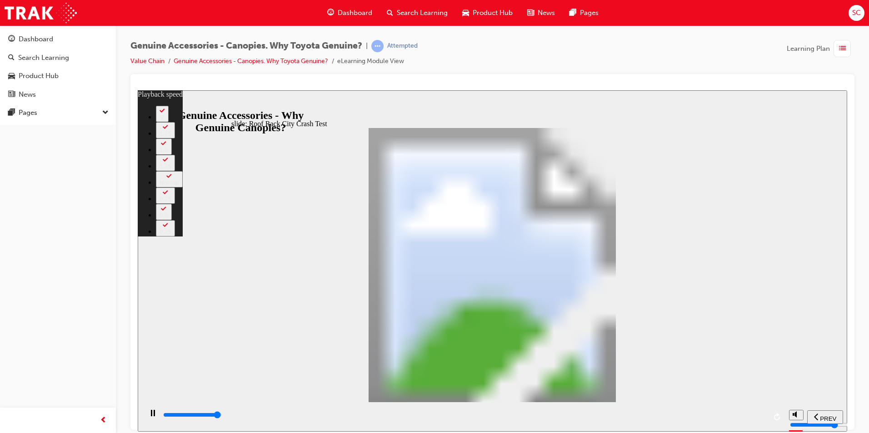
type input "41500"
type input "0"
type input "41600"
type input "1"
type input "41900"
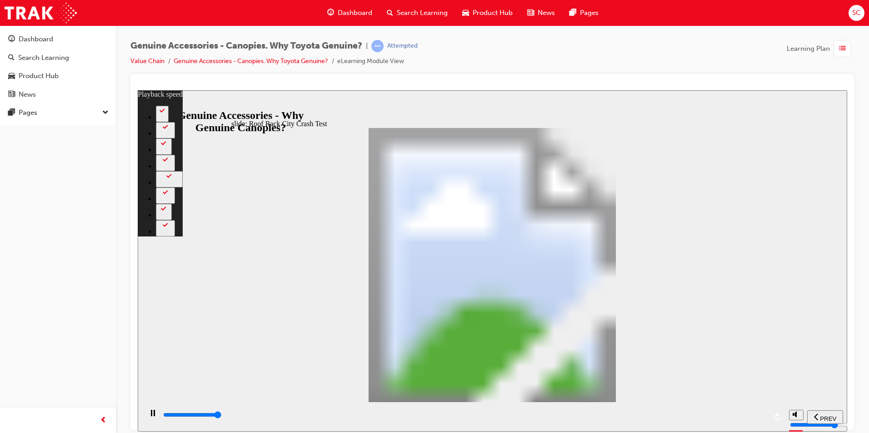
type input "1"
type input "42200"
type input "1"
type input "42200"
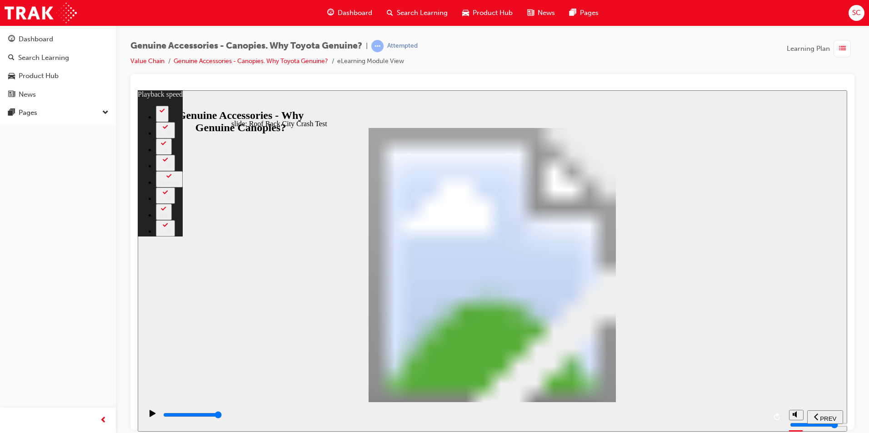
type input "2"
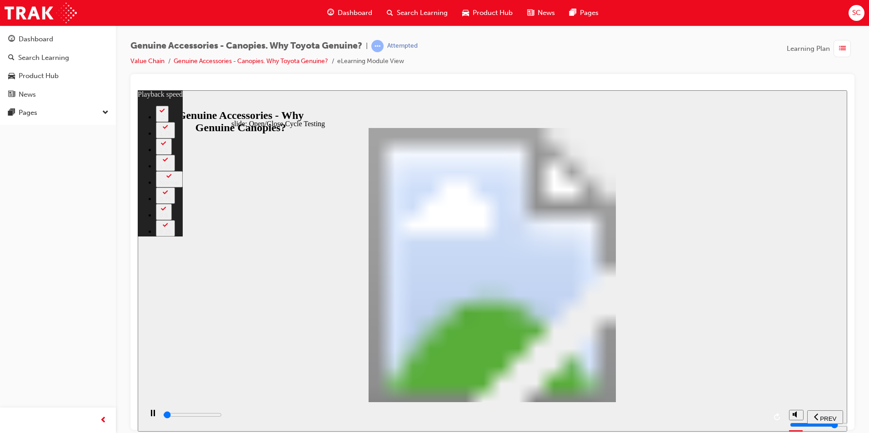
type input "12300"
type input "7"
type input "12500"
type input "7"
type input "19200"
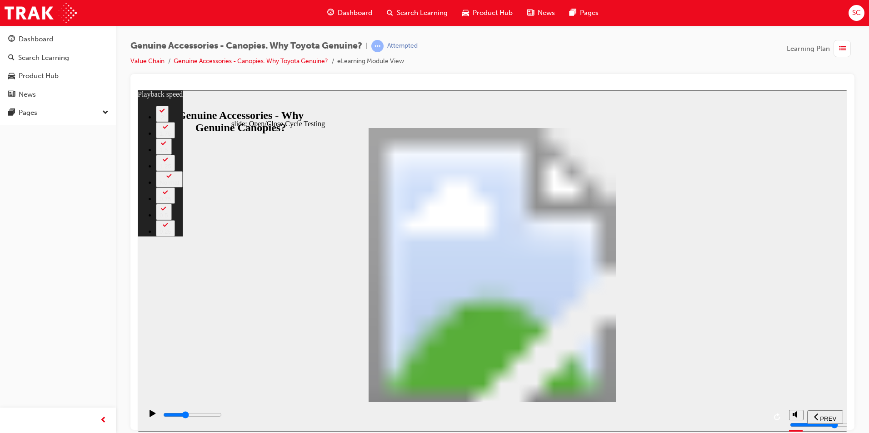
type input "7"
type input "21700"
type input "7"
type input "23100"
type input "7"
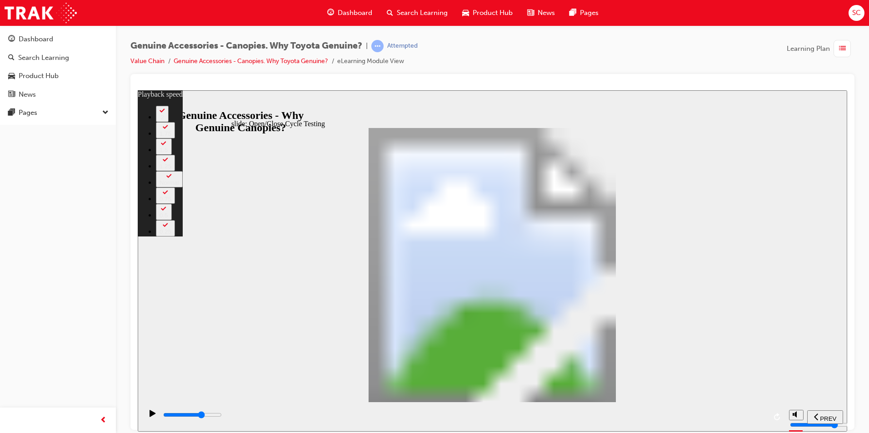
type input "24400"
type input "7"
type input "25700"
type input "15"
type input "27200"
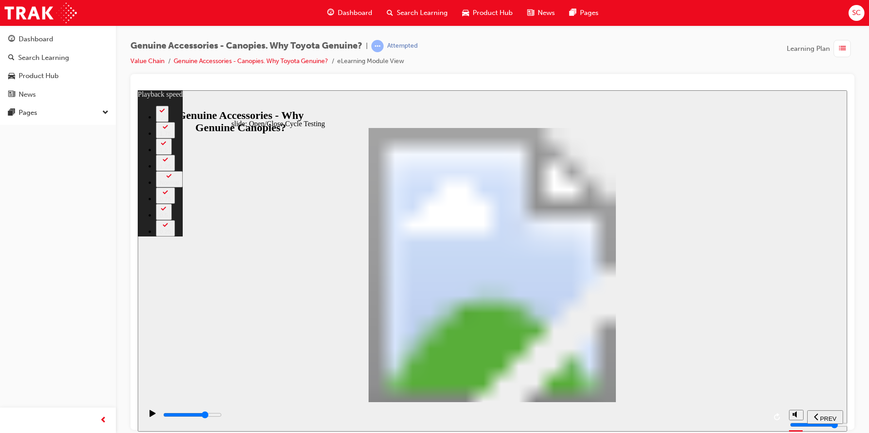
type input "15"
type input "27900"
type input "15"
type input "28000"
type input "15"
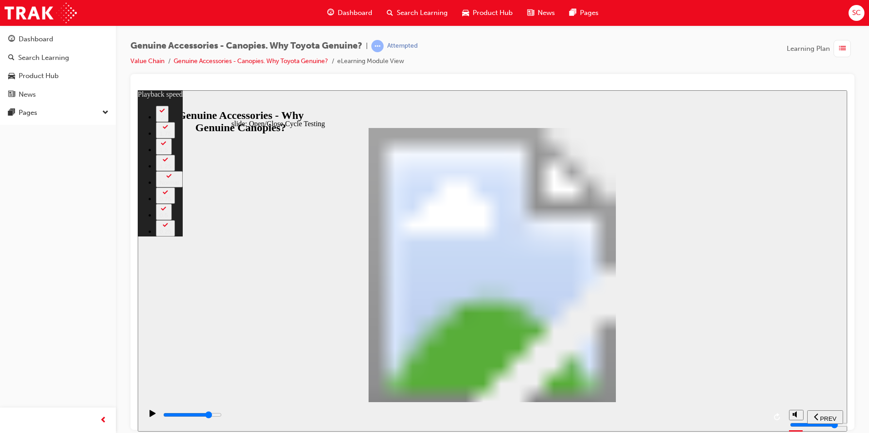
type input "28300"
type input "15"
type input "28700"
type input "15"
type input "29100"
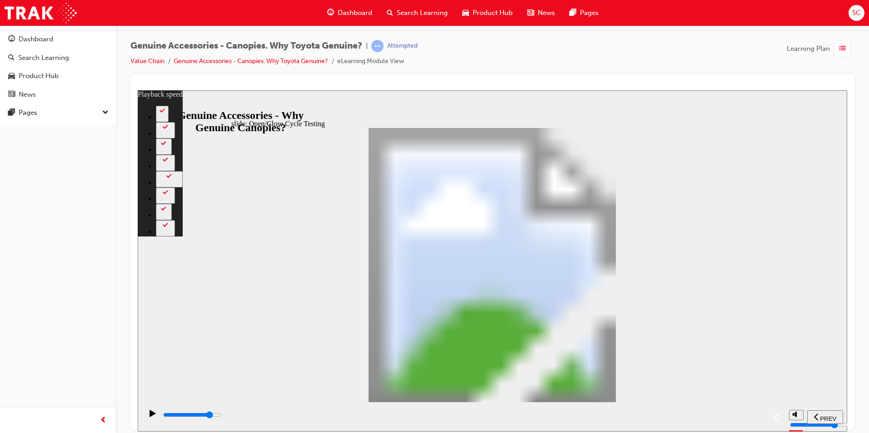
type input "15"
type input "29500"
type input "15"
type input "30600"
type input "15"
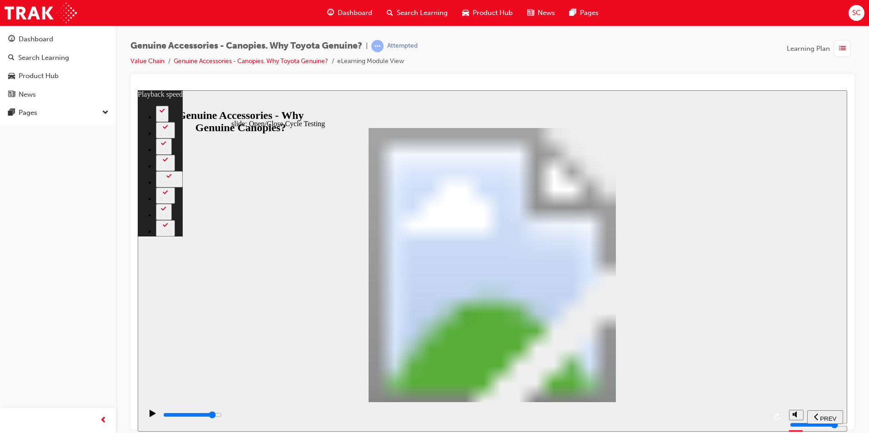
type input "32100"
type input "15"
type input "33400"
type input "15"
type input "34500"
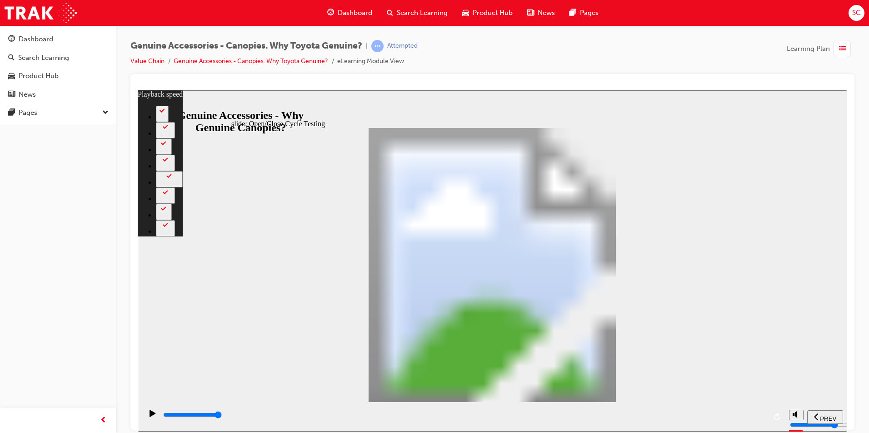
drag, startPoint x: 378, startPoint y: 418, endPoint x: 764, endPoint y: 370, distance: 389.1
click at [775, 384] on div "slide: Open/Close Cycle Testing Rectangle 1 Tested to Toyota Standards Multiply…" at bounding box center [492, 261] width 709 height 342
drag, startPoint x: 507, startPoint y: 378, endPoint x: 625, endPoint y: 370, distance: 118.4
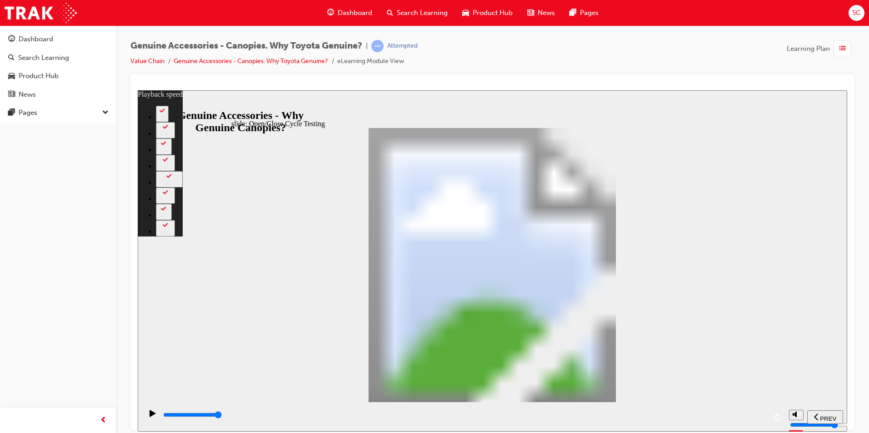
type input "15"
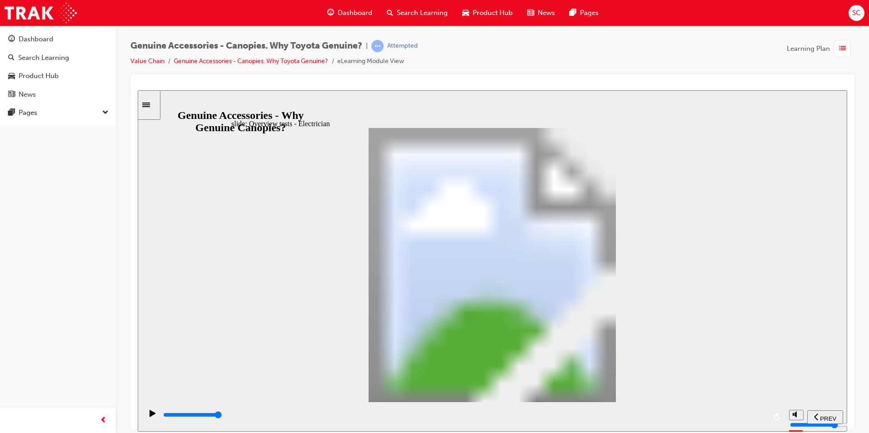
drag, startPoint x: 395, startPoint y: 422, endPoint x: 756, endPoint y: 383, distance: 362.9
click at [753, 410] on div "playback controls" at bounding box center [464, 417] width 604 height 14
drag, startPoint x: 483, startPoint y: 416, endPoint x: 752, endPoint y: 382, distance: 271.6
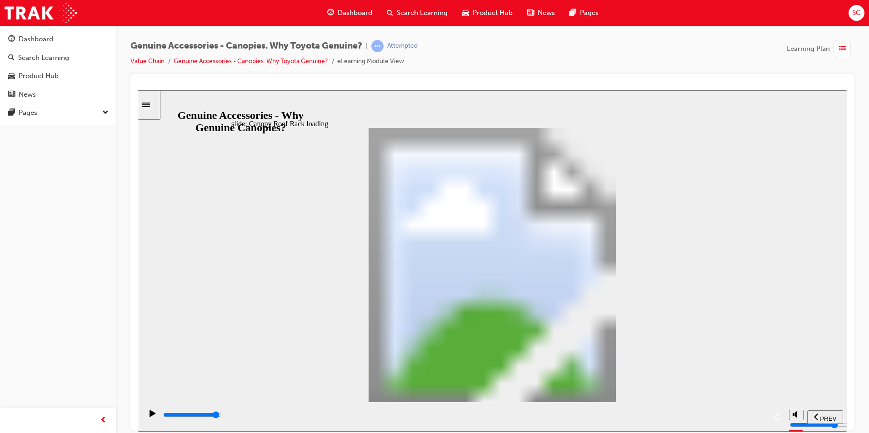
click at [745, 396] on div "slide: Canopy Roof Rack loading Also… Rectangle Loads on the roof cannot be att…" at bounding box center [492, 261] width 709 height 342
drag, startPoint x: 553, startPoint y: 363, endPoint x: 557, endPoint y: 366, distance: 4.8
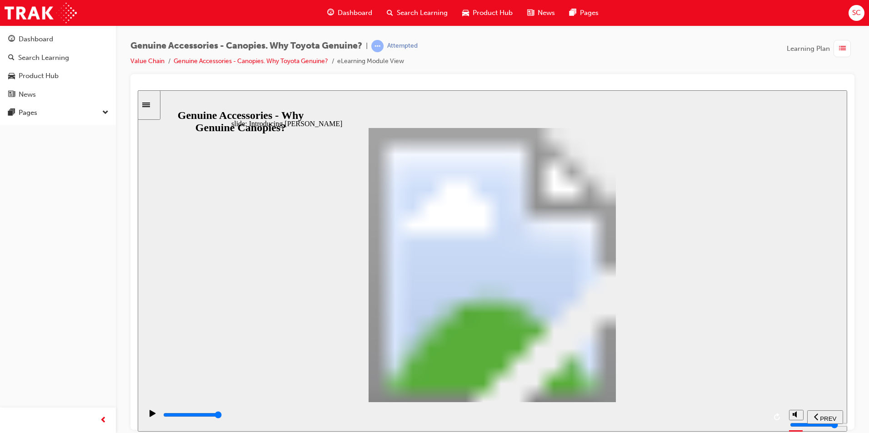
drag, startPoint x: 482, startPoint y: 423, endPoint x: 792, endPoint y: 399, distance: 311.2
click at [792, 399] on div "slide: Introducing [PERSON_NAME] Rectangle 1 [PERSON_NAME] the Electrician Rect…" at bounding box center [492, 261] width 709 height 342
drag, startPoint x: 468, startPoint y: 409, endPoint x: 664, endPoint y: 418, distance: 196.9
click at [660, 420] on div "playback controls" at bounding box center [463, 417] width 642 height 30
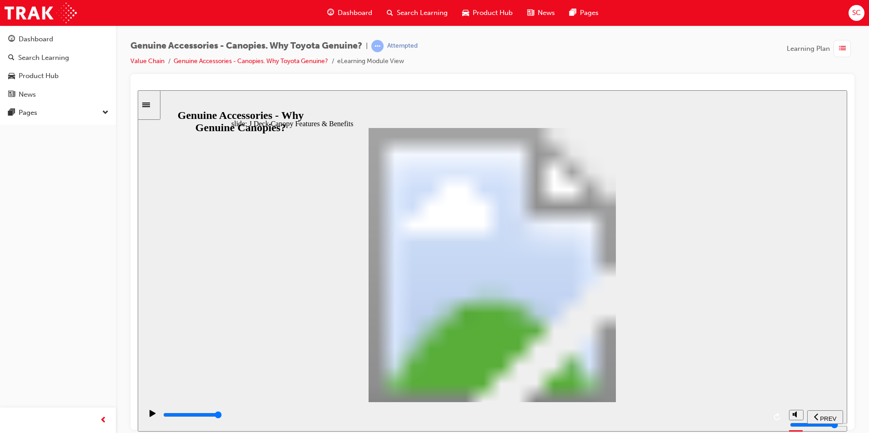
drag, startPoint x: 667, startPoint y: 417, endPoint x: 805, endPoint y: 404, distance: 138.3
click at [802, 408] on section "PREV NEXT SUBMIT" at bounding box center [492, 417] width 709 height 30
drag, startPoint x: 599, startPoint y: 235, endPoint x: 587, endPoint y: 232, distance: 12.7
drag, startPoint x: 515, startPoint y: 279, endPoint x: 518, endPoint y: 287, distance: 8.4
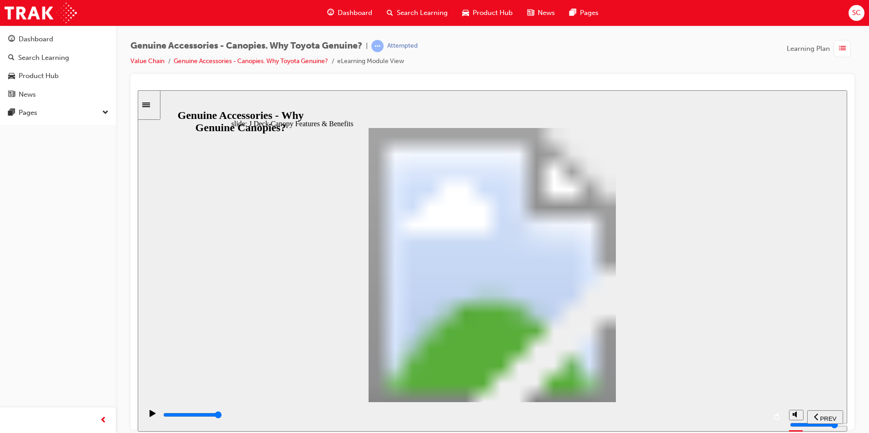
drag, startPoint x: 476, startPoint y: 276, endPoint x: 479, endPoint y: 280, distance: 5.2
drag, startPoint x: 461, startPoint y: 408, endPoint x: 688, endPoint y: 417, distance: 227.4
click at [688, 417] on div "playback controls" at bounding box center [463, 417] width 642 height 30
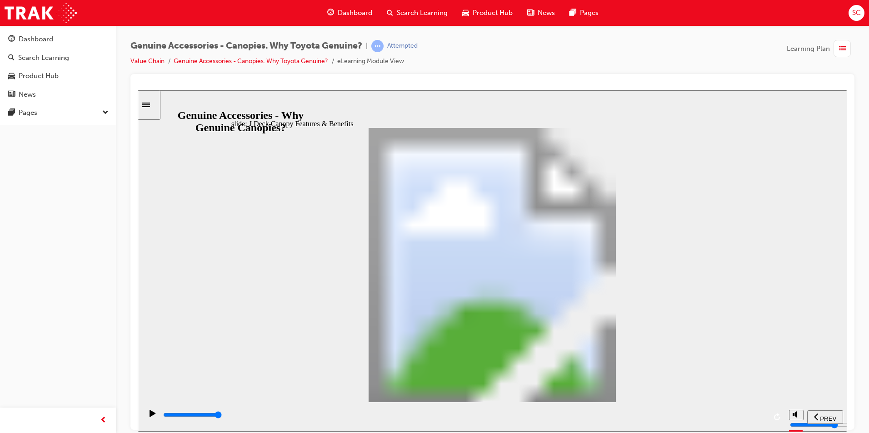
drag, startPoint x: 704, startPoint y: 413, endPoint x: 752, endPoint y: 394, distance: 52.2
click at [785, 413] on section "PREV NEXT SUBMIT" at bounding box center [492, 417] width 709 height 30
drag, startPoint x: 658, startPoint y: 418, endPoint x: 870, endPoint y: 420, distance: 212.2
click at [847, 420] on html "​false false​ slide: J deck comparison competitors Rectangle 57 Feature Compari…" at bounding box center [492, 261] width 709 height 342
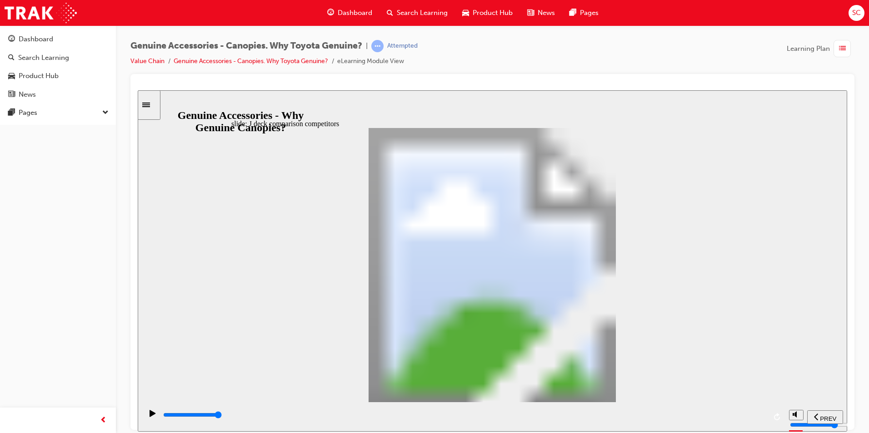
drag, startPoint x: 431, startPoint y: 420, endPoint x: 452, endPoint y: 429, distance: 23.0
click at [448, 429] on div "playback controls" at bounding box center [463, 417] width 642 height 30
drag, startPoint x: 516, startPoint y: 425, endPoint x: 836, endPoint y: 444, distance: 321.4
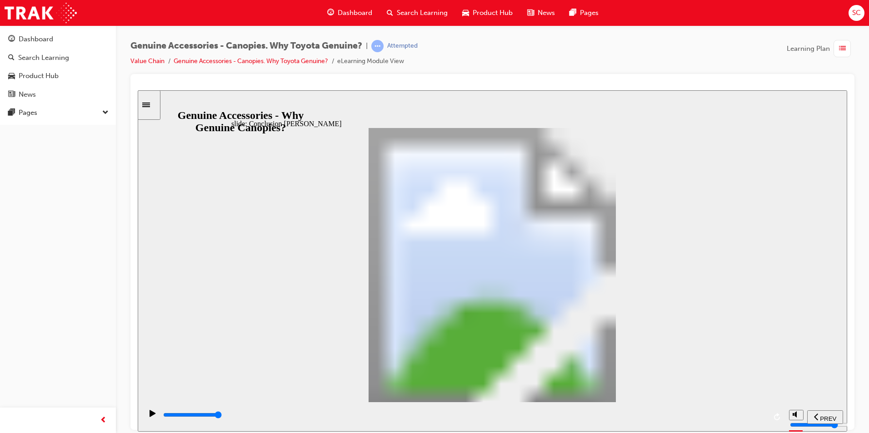
click at [836, 432] on html "​false false​ slide: Conclusion [PERSON_NAME] So… Rectangle Validated through: …" at bounding box center [492, 261] width 709 height 342
drag, startPoint x: 501, startPoint y: 421, endPoint x: 755, endPoint y: 404, distance: 254.5
click at [748, 411] on div "playback controls" at bounding box center [464, 417] width 604 height 14
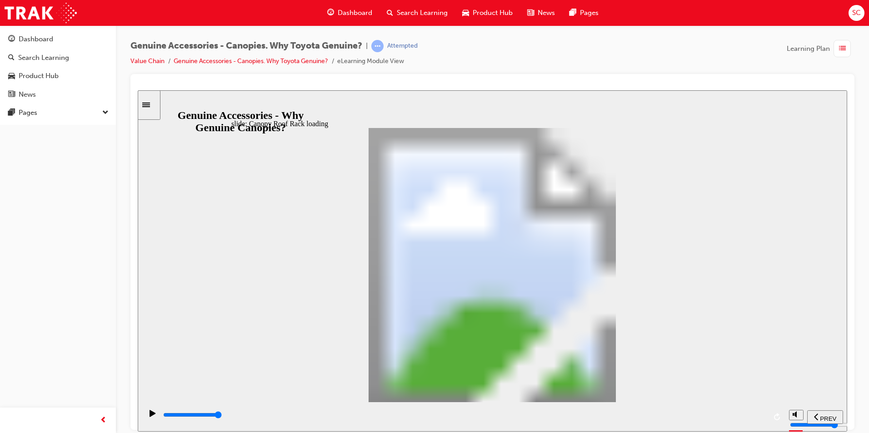
click at [471, 403] on div "playback controls" at bounding box center [463, 417] width 642 height 30
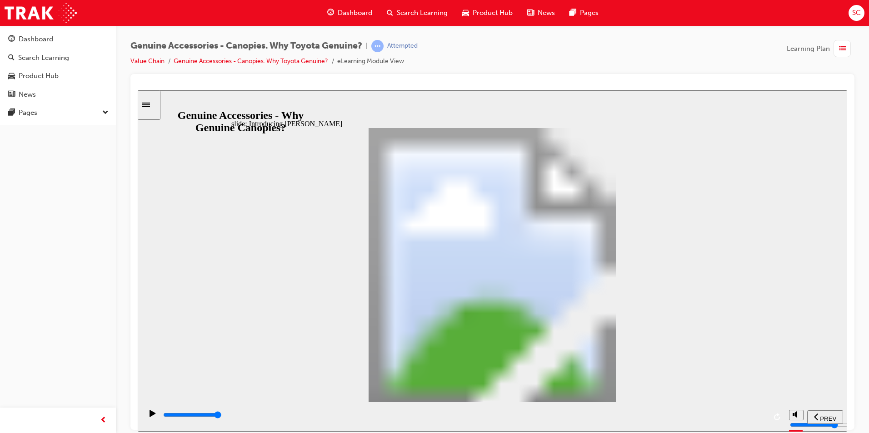
drag, startPoint x: 467, startPoint y: 416, endPoint x: 767, endPoint y: 374, distance: 303.7
click at [771, 406] on div "playback controls" at bounding box center [463, 417] width 642 height 30
drag, startPoint x: 400, startPoint y: 418, endPoint x: 731, endPoint y: 426, distance: 331.3
click at [733, 428] on div "playback controls" at bounding box center [463, 417] width 642 height 30
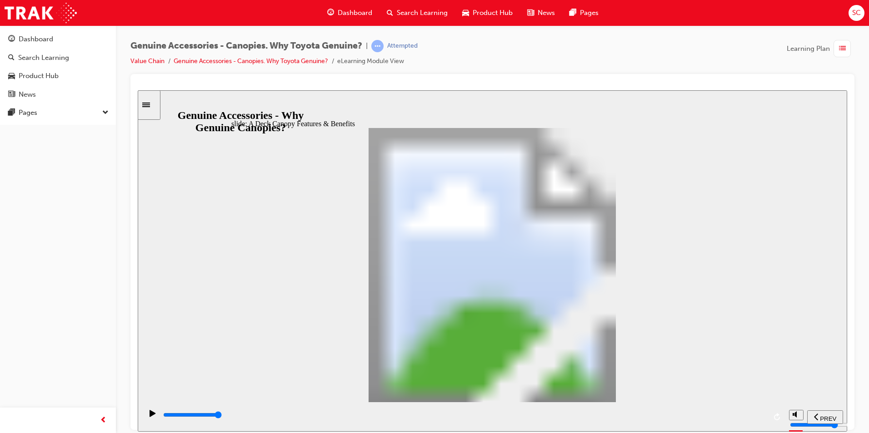
drag, startPoint x: 393, startPoint y: 289, endPoint x: 391, endPoint y: 284, distance: 5.9
drag, startPoint x: 520, startPoint y: 417, endPoint x: 814, endPoint y: 424, distance: 294.1
click at [815, 429] on section "PREV NEXT SUBMIT" at bounding box center [492, 417] width 709 height 30
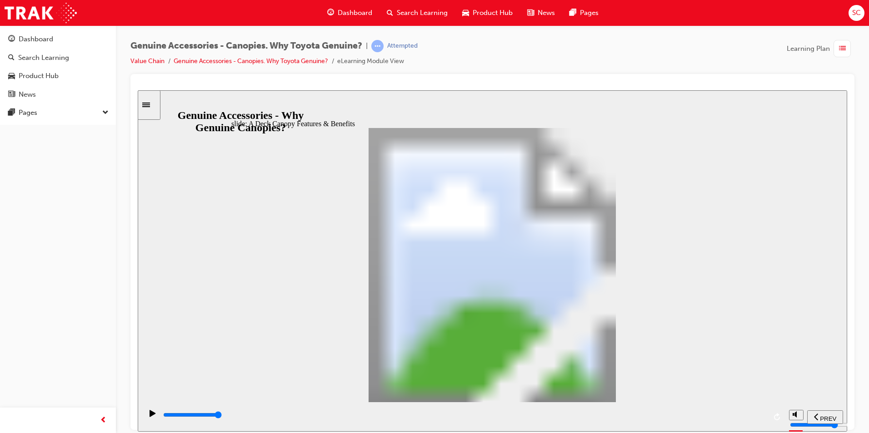
drag, startPoint x: 719, startPoint y: 417, endPoint x: 765, endPoint y: 417, distance: 45.9
click at [222, 417] on input "slide progress" at bounding box center [192, 414] width 59 height 7
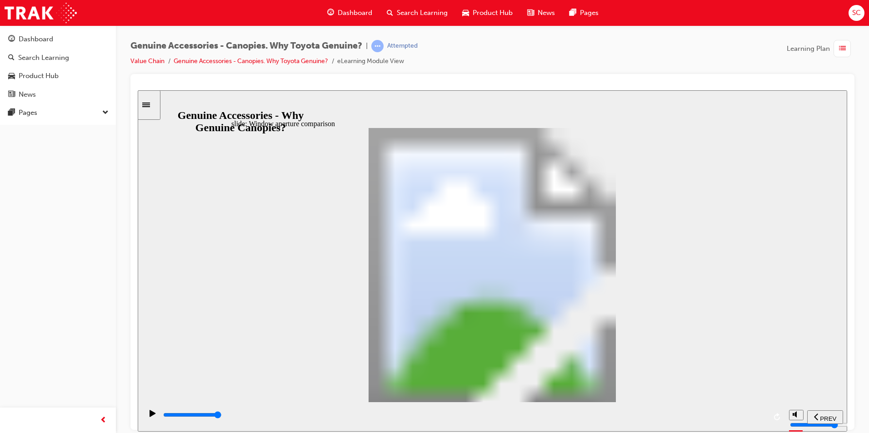
drag, startPoint x: 702, startPoint y: 423, endPoint x: 760, endPoint y: 403, distance: 61.5
click at [762, 414] on div "playback controls" at bounding box center [464, 415] width 604 height 10
type input "27500"
